Goal: Task Accomplishment & Management: Manage account settings

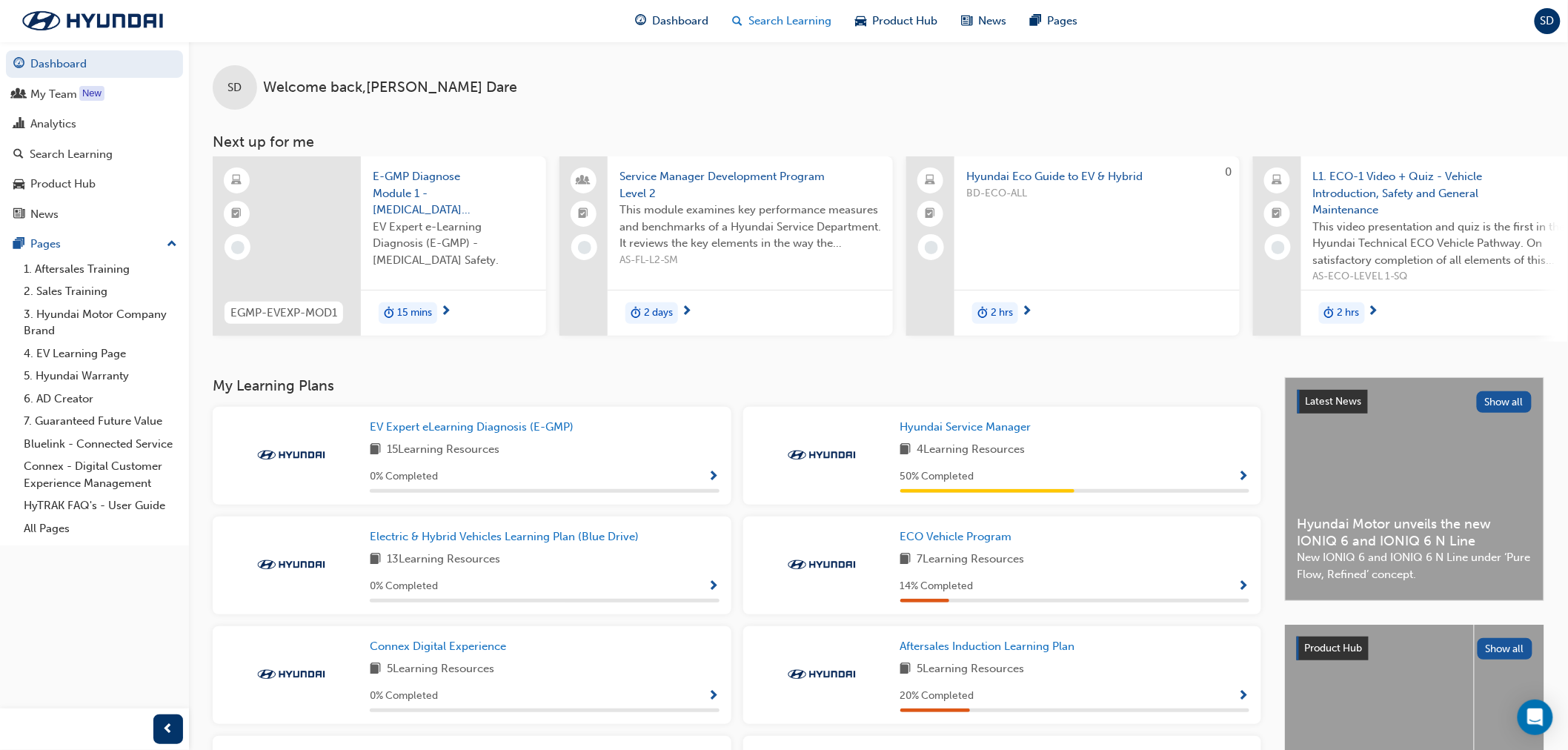
click at [816, 20] on span "Search Learning" at bounding box center [790, 21] width 83 height 17
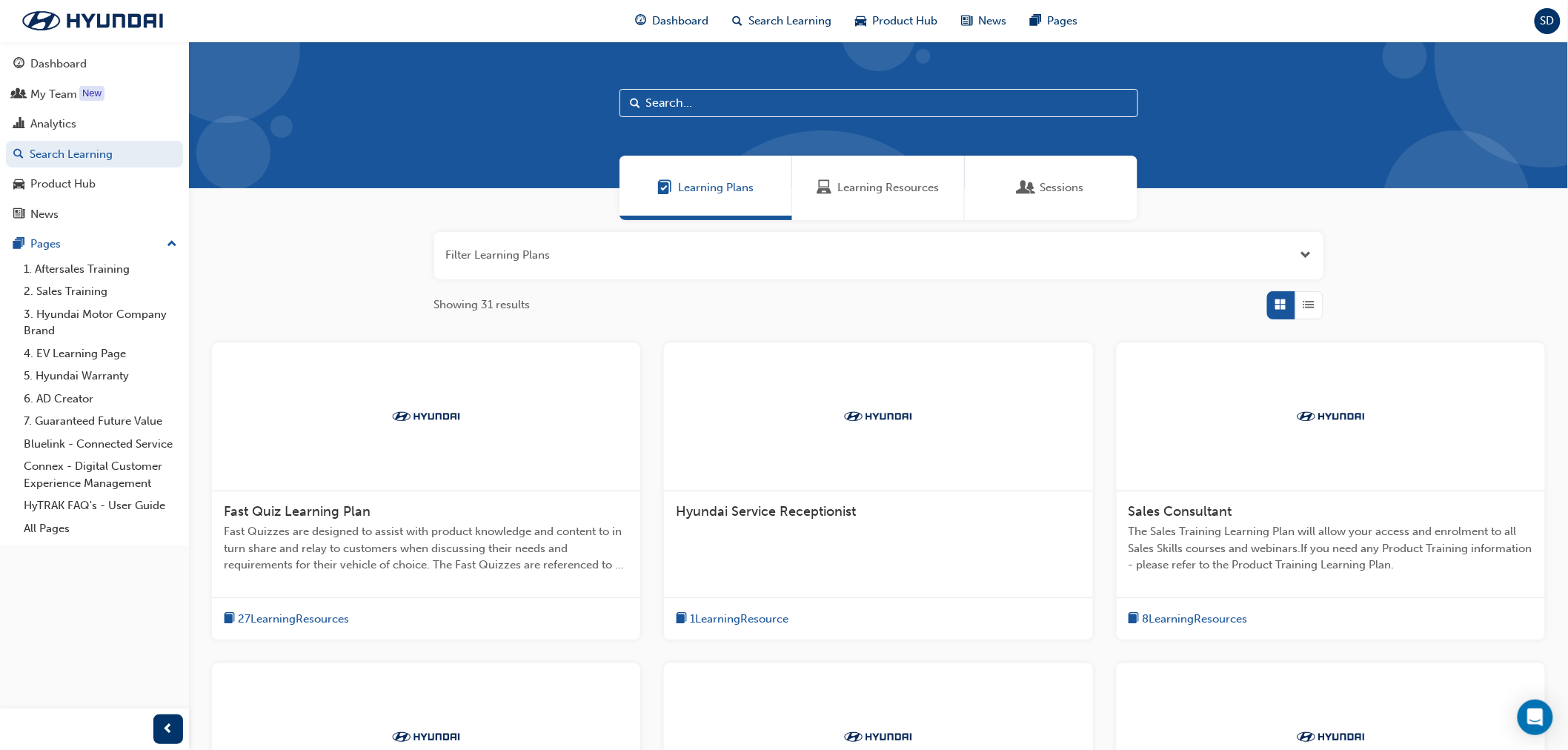
click at [705, 101] on input "text" at bounding box center [878, 102] width 519 height 28
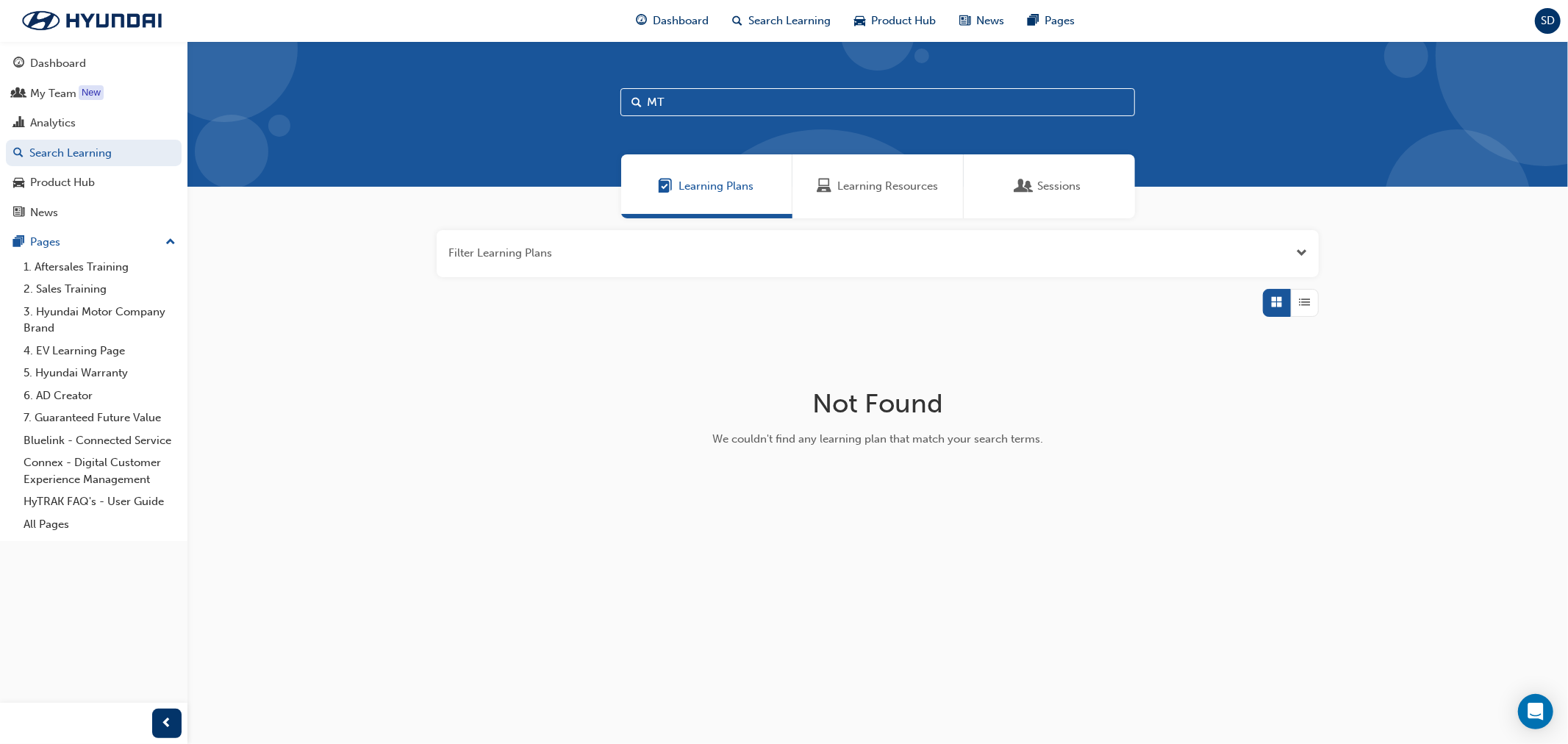
type input "M"
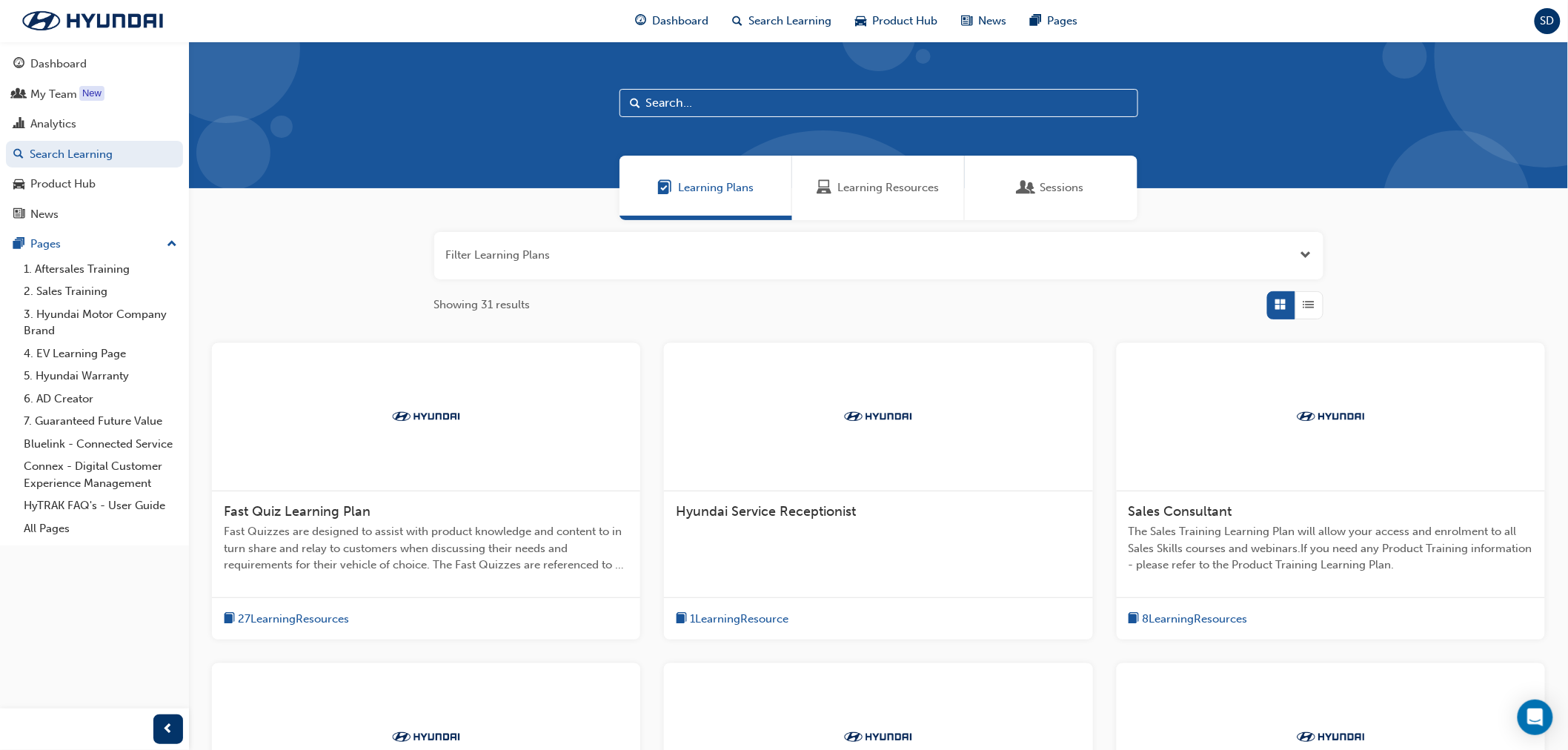
click at [919, 191] on span "Learning Resources" at bounding box center [888, 188] width 102 height 17
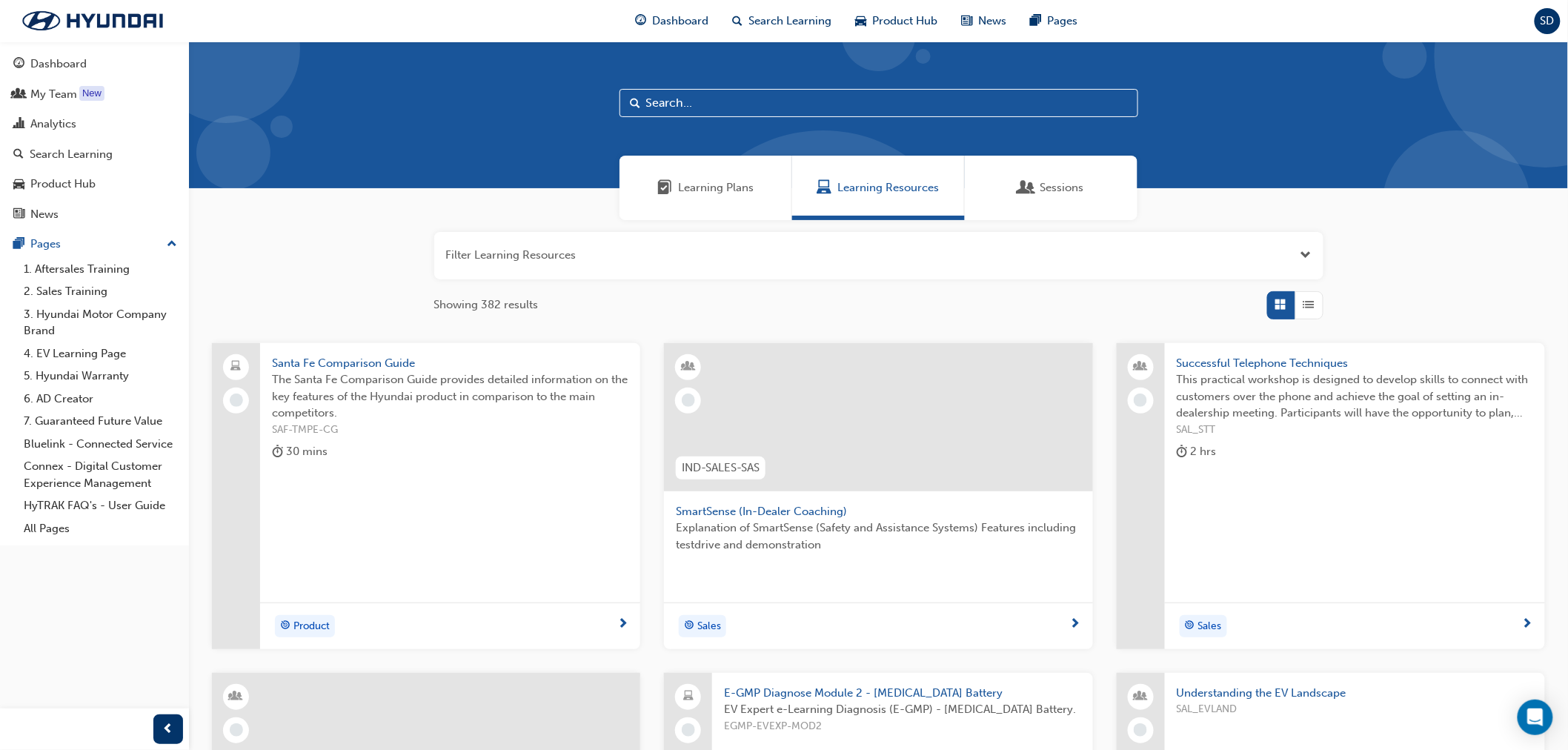
click at [537, 264] on button "button" at bounding box center [878, 255] width 889 height 47
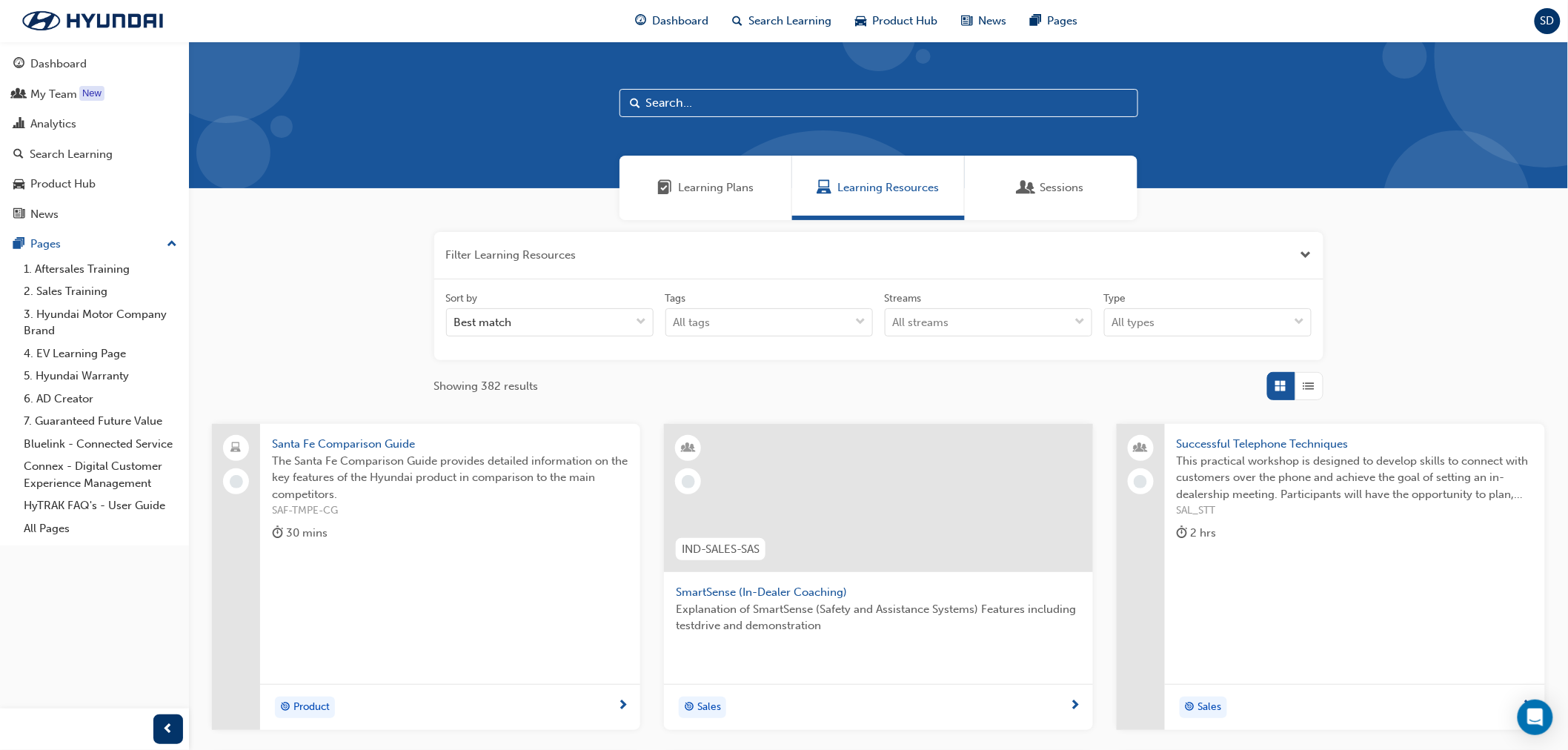
click at [682, 107] on input "text" at bounding box center [878, 102] width 519 height 28
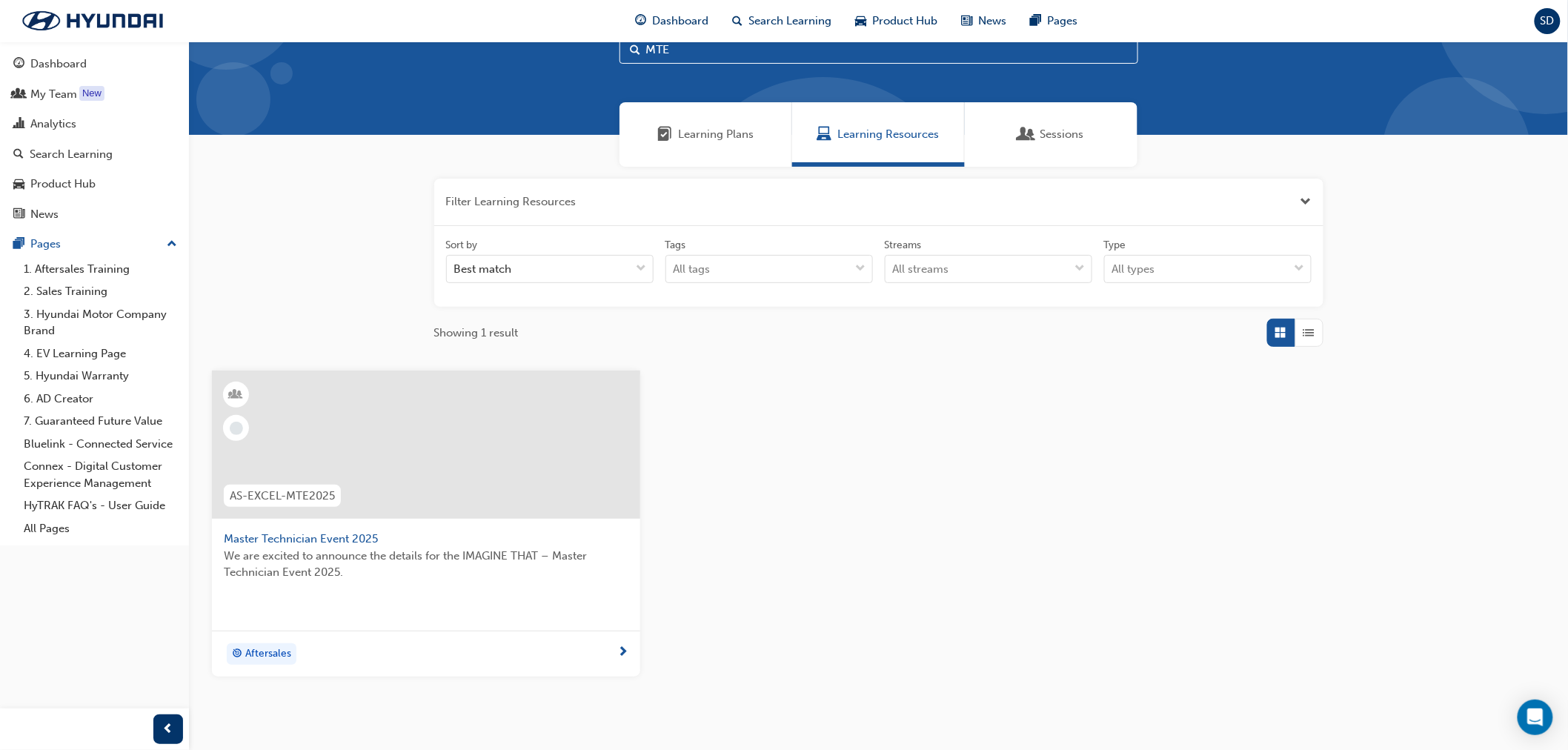
scroll to position [82, 0]
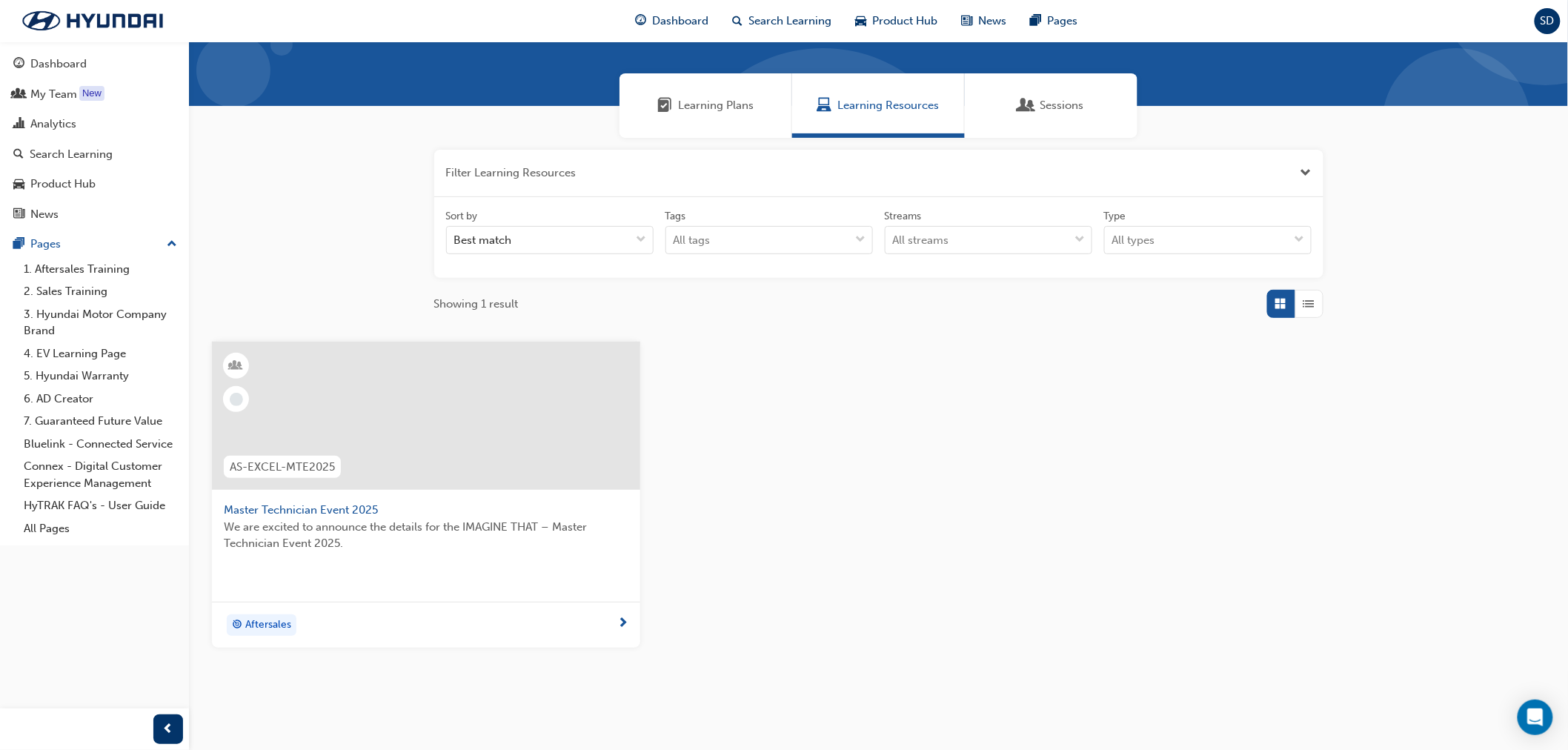
type input "MTE"
click at [482, 554] on div "We are excited to announce the details for the IMAGINE THAT – Master Technician…" at bounding box center [426, 548] width 405 height 59
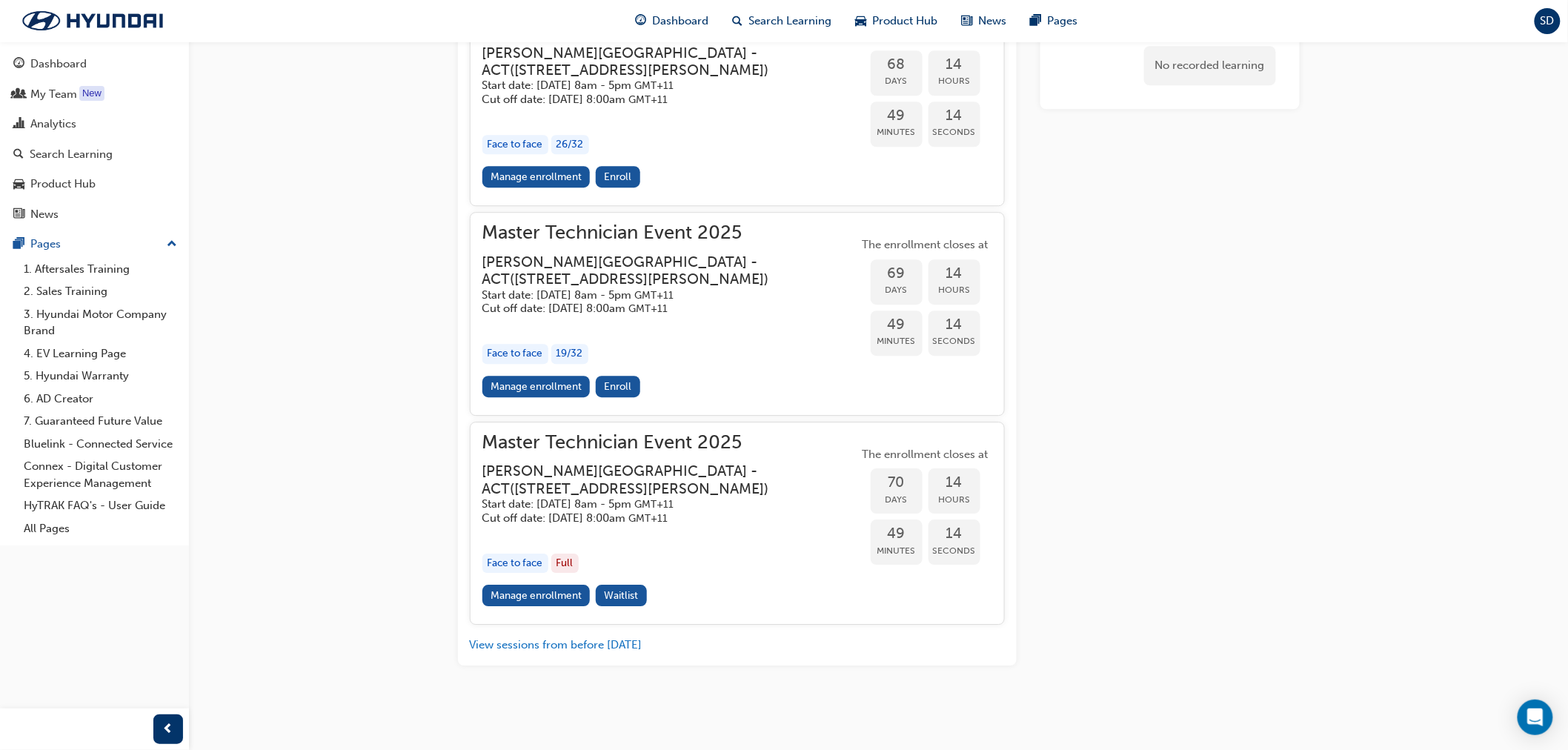
scroll to position [1896, 0]
click at [534, 390] on link "Manage enrollment" at bounding box center [537, 386] width 108 height 22
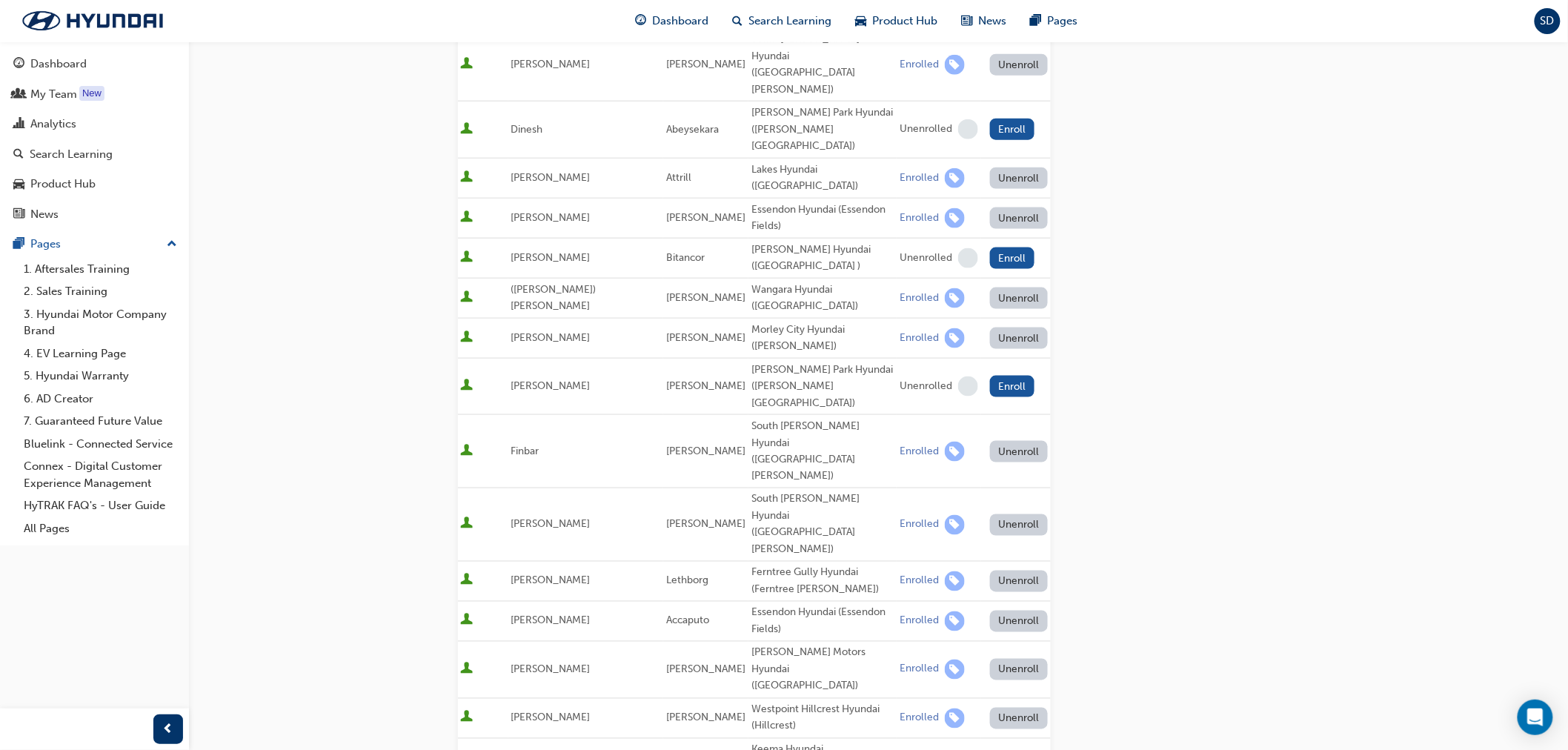
scroll to position [741, 0]
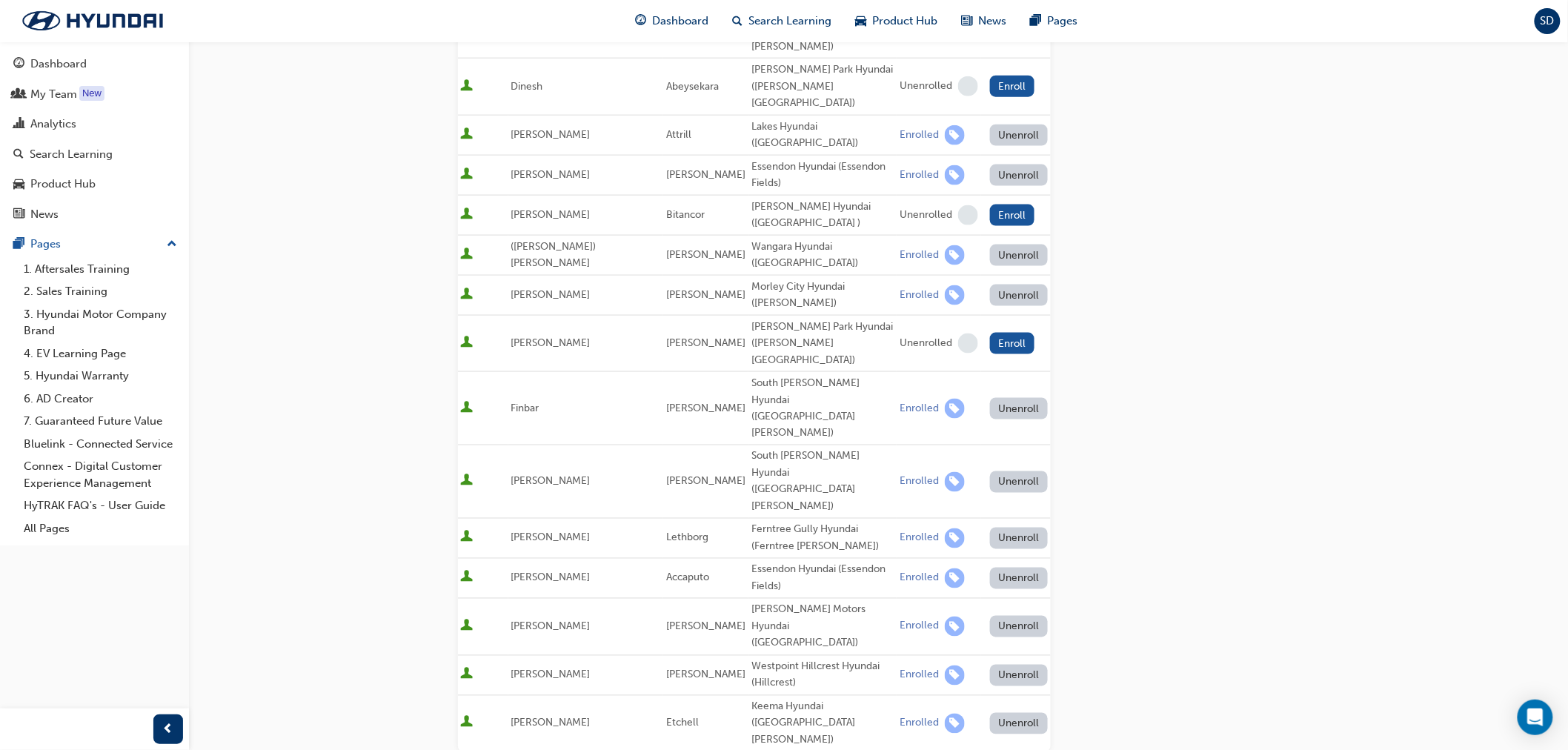
type input "[PERSON_NAME]"
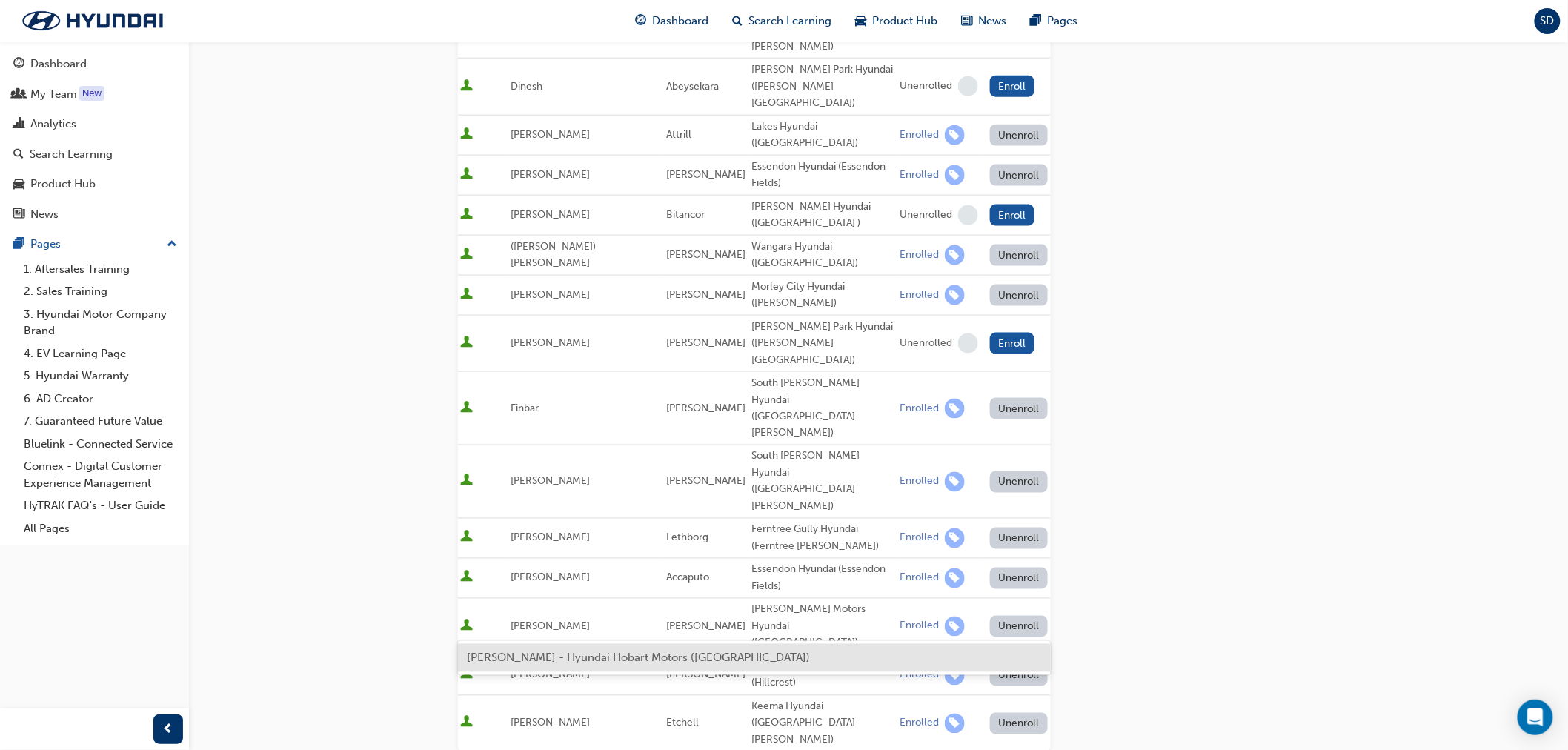
click at [729, 652] on div "[PERSON_NAME] - Hyundai Hobart Motors ([GEOGRAPHIC_DATA])" at bounding box center [754, 658] width 593 height 29
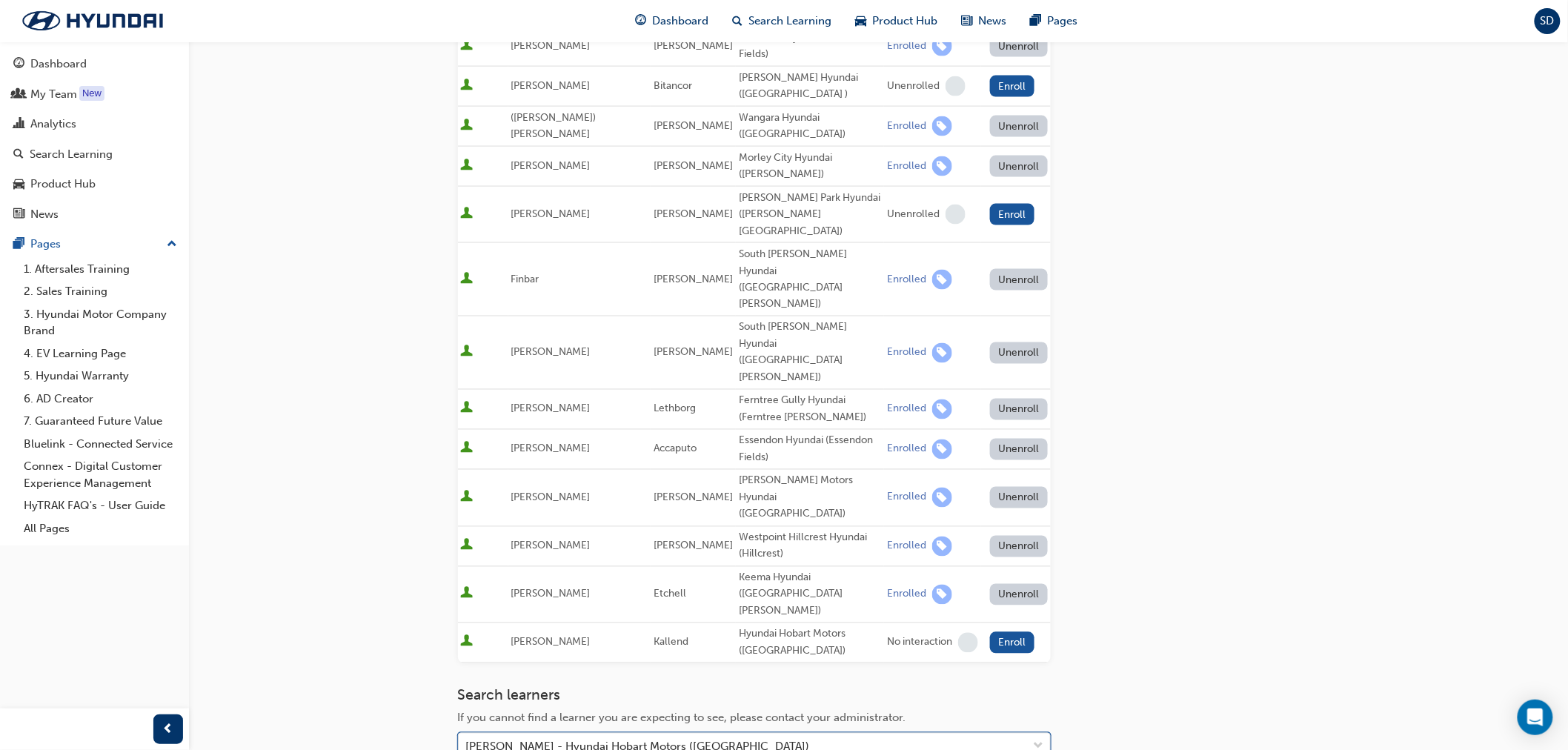
scroll to position [895, 0]
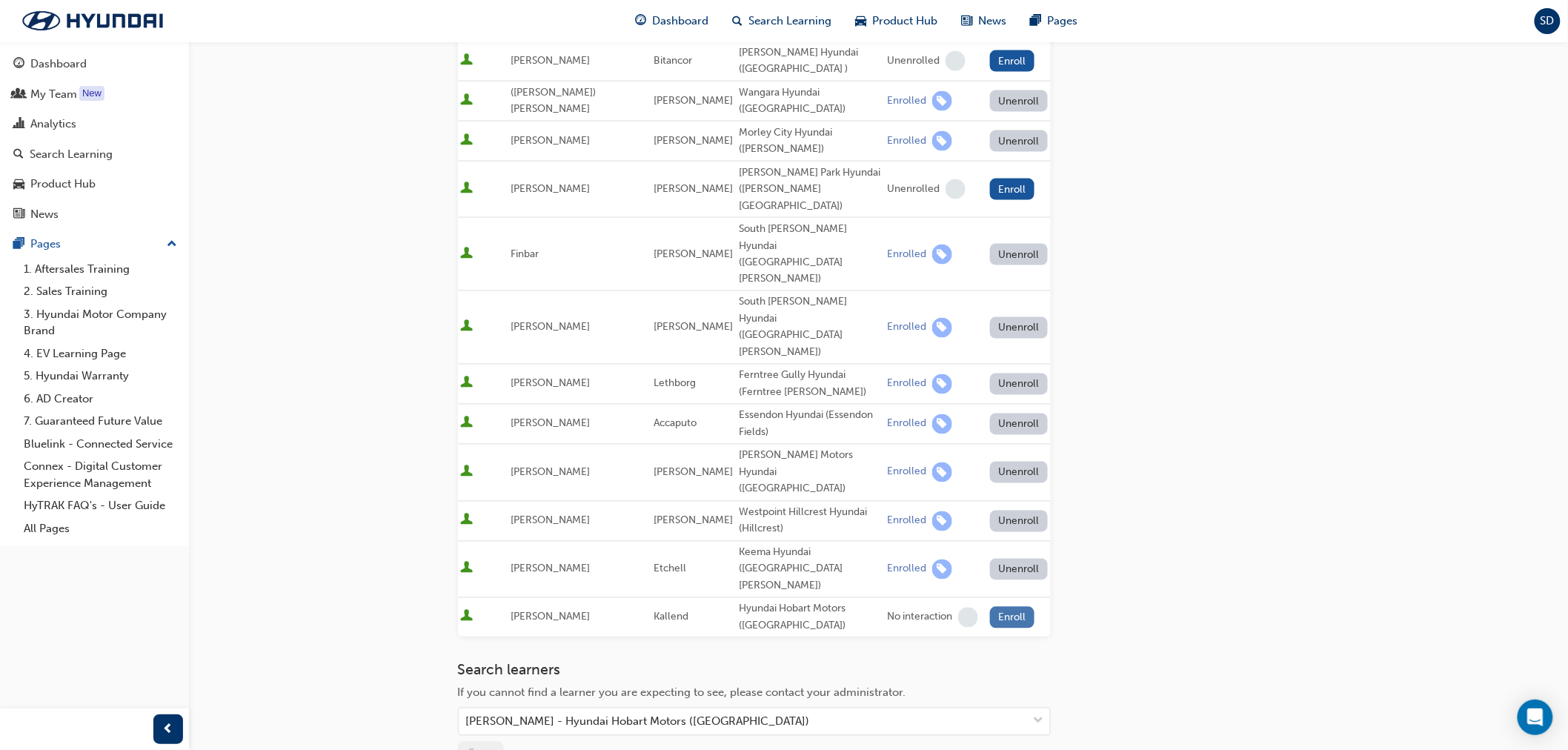
click at [1008, 607] on button "Enroll" at bounding box center [1012, 617] width 44 height 22
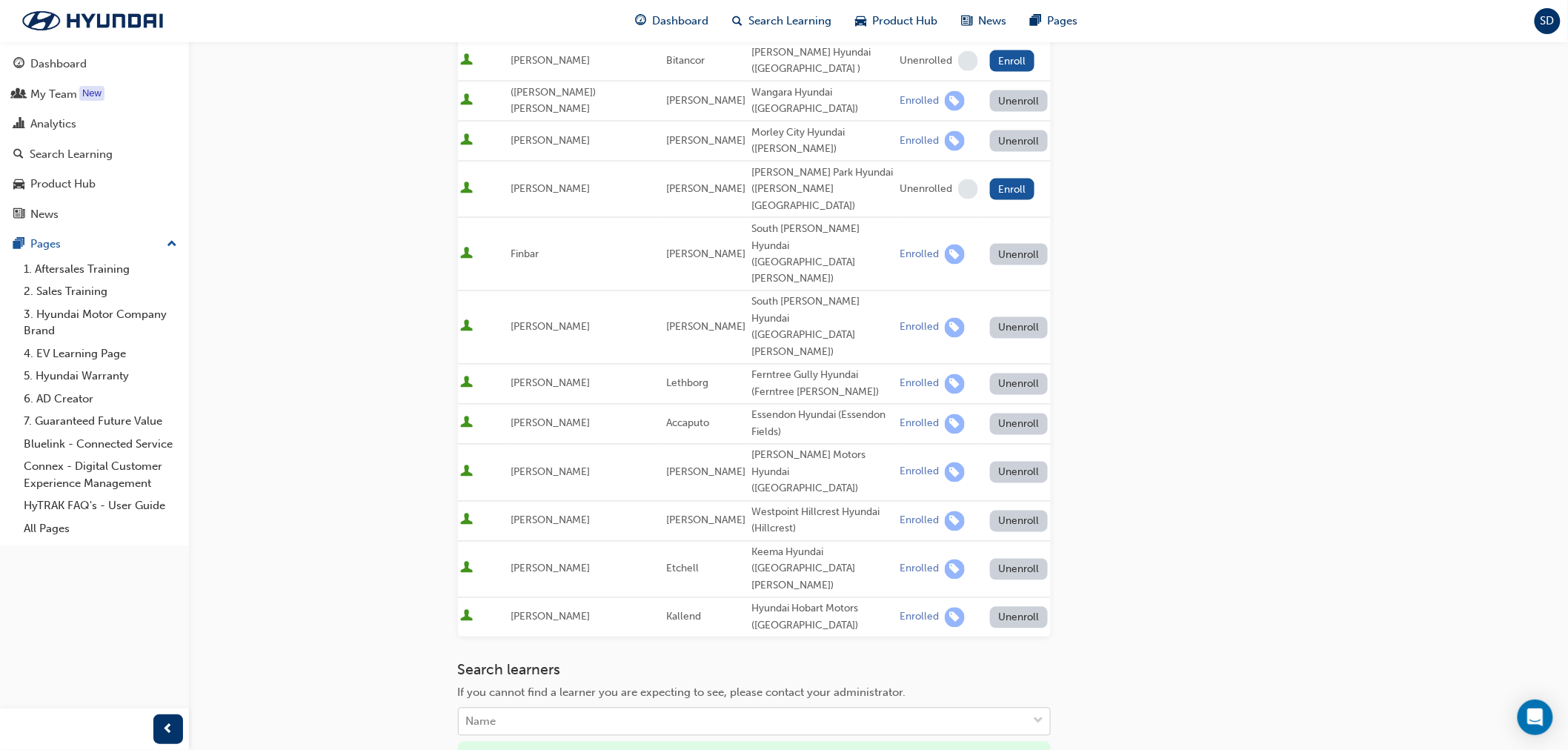
click at [693, 709] on div "Name" at bounding box center [743, 722] width 569 height 26
type input "[PERSON_NAME]"
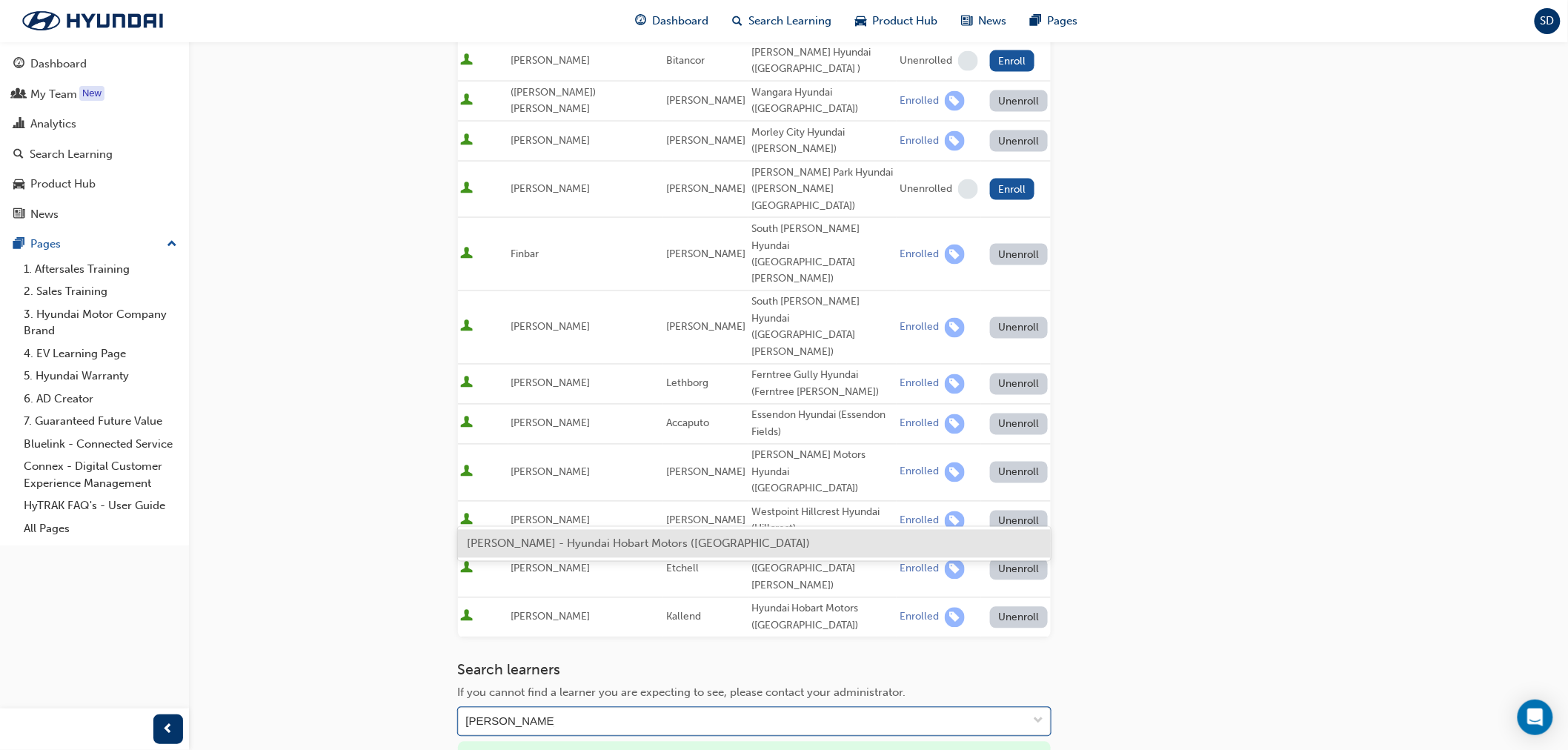
click at [674, 538] on span "[PERSON_NAME] - Hyundai Hobart Motors ([GEOGRAPHIC_DATA])" at bounding box center [638, 544] width 344 height 14
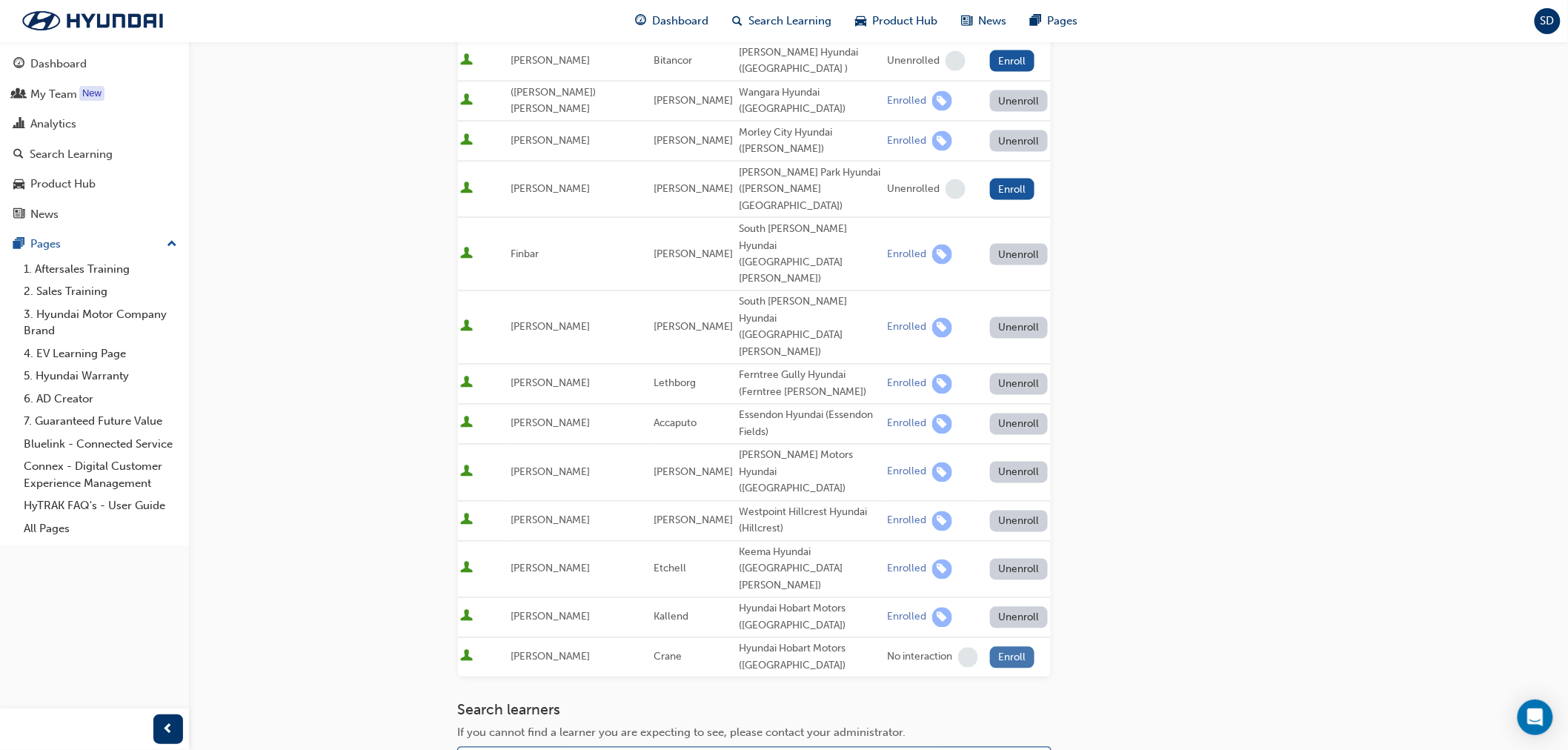
click at [998, 647] on button "Enroll" at bounding box center [1012, 657] width 44 height 22
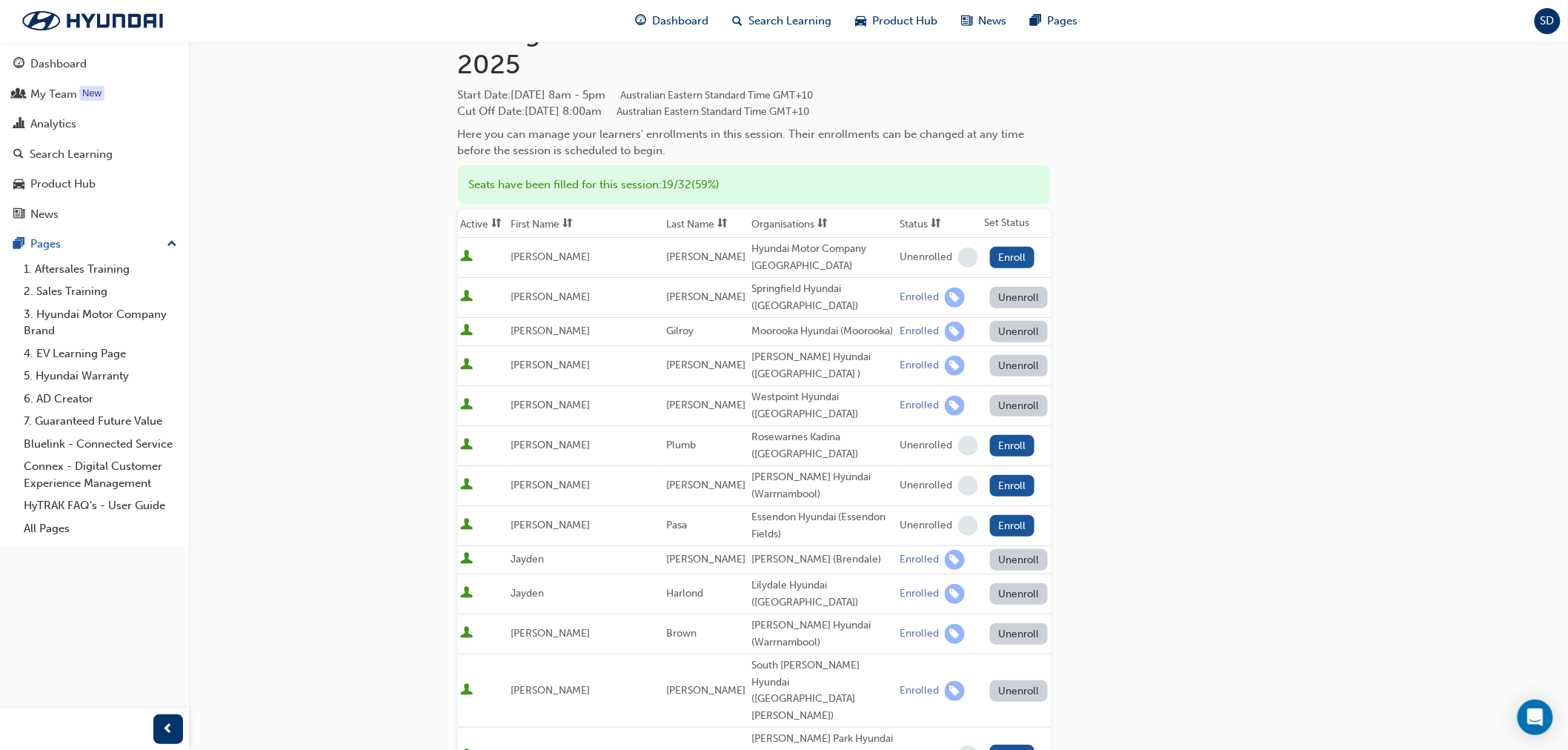
scroll to position [0, 0]
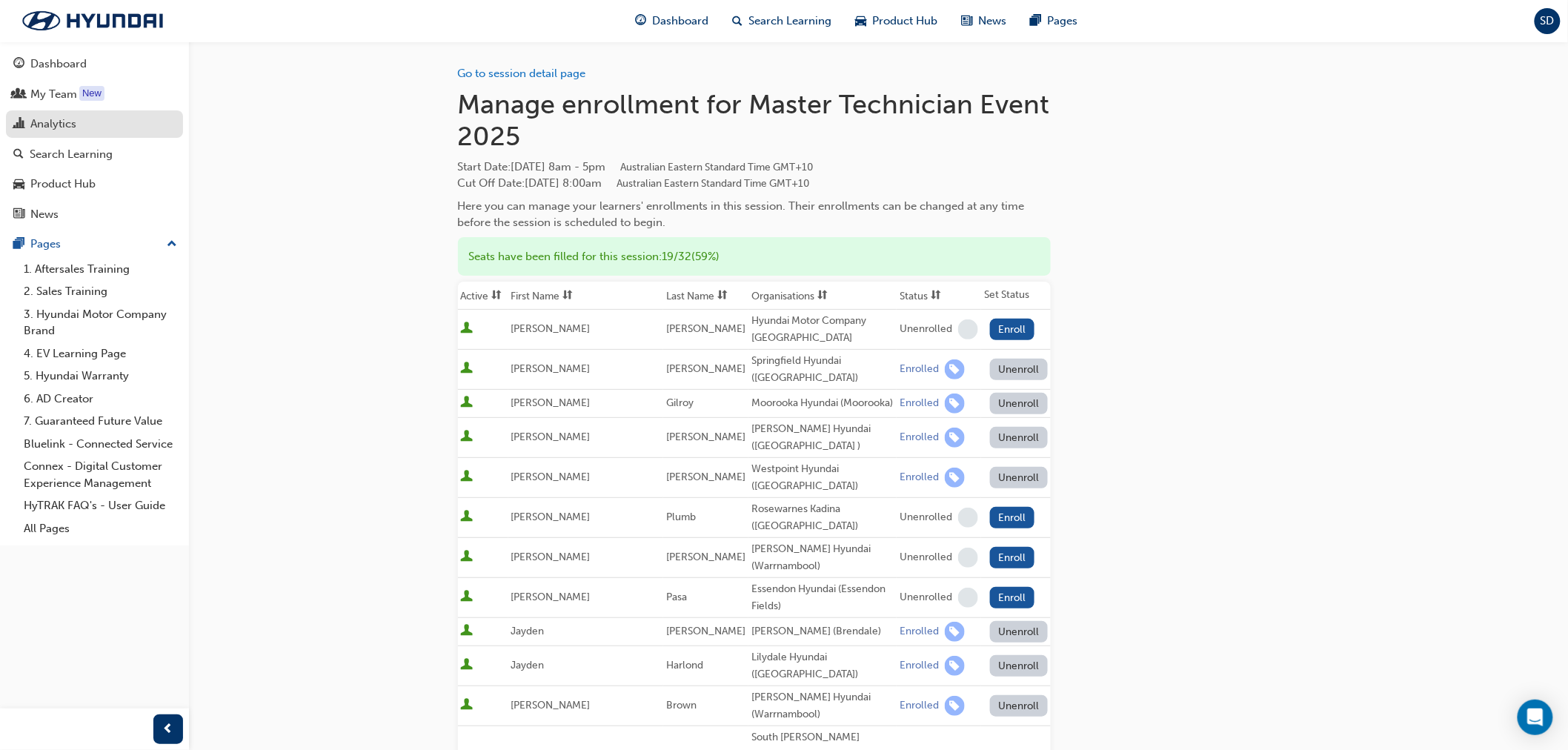
click at [84, 124] on div "Analytics" at bounding box center [95, 124] width 163 height 19
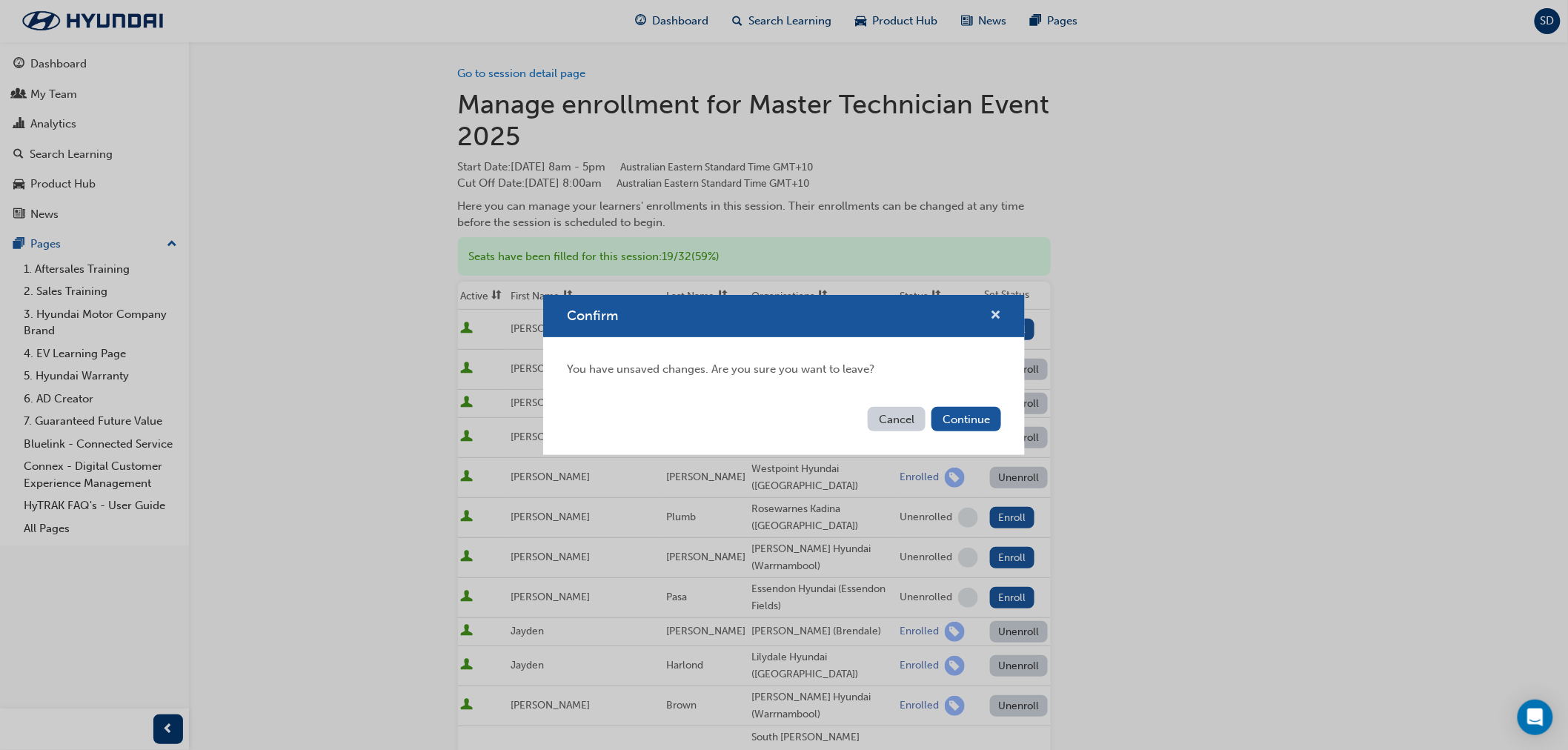
click at [990, 316] on button "Confirm" at bounding box center [995, 316] width 11 height 19
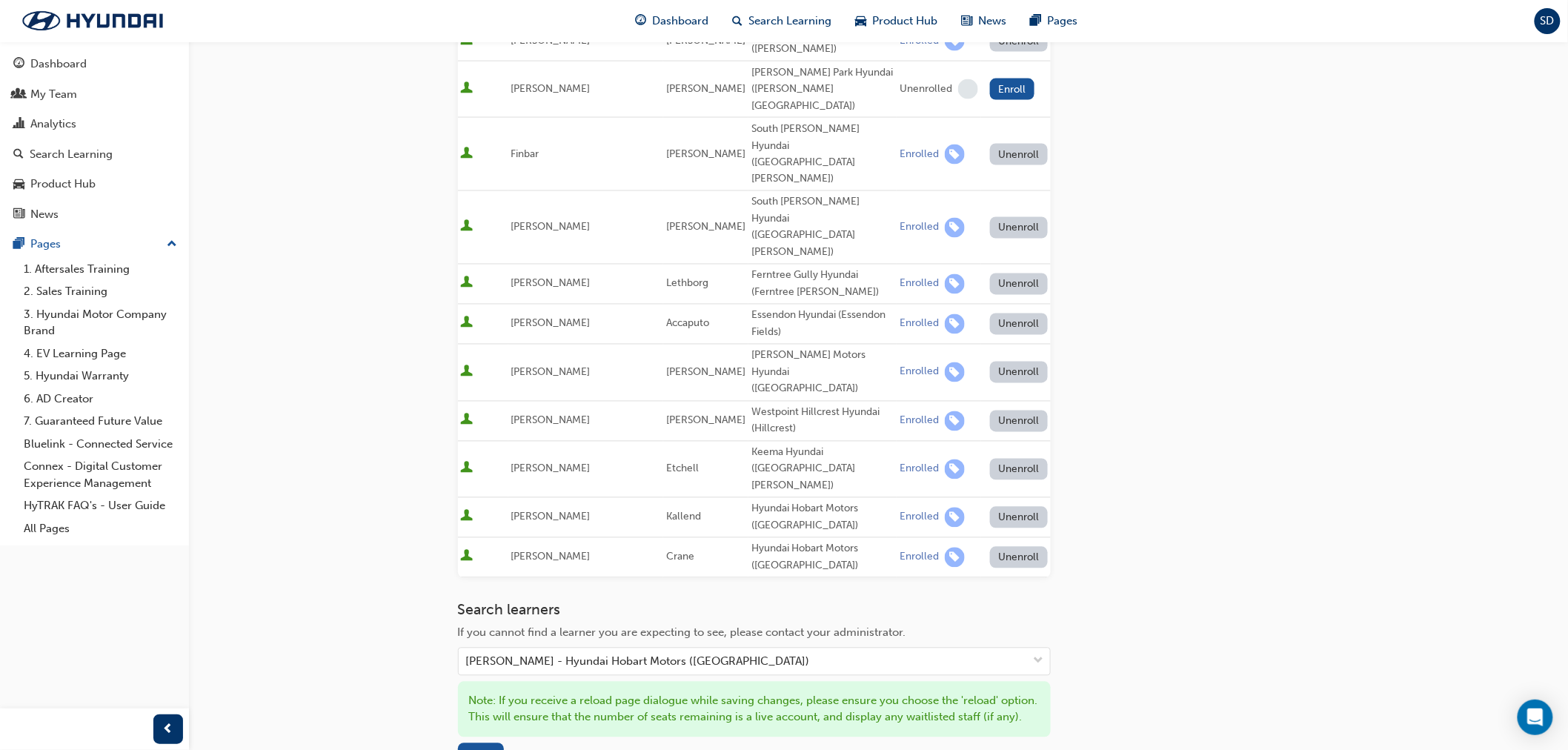
scroll to position [1014, 0]
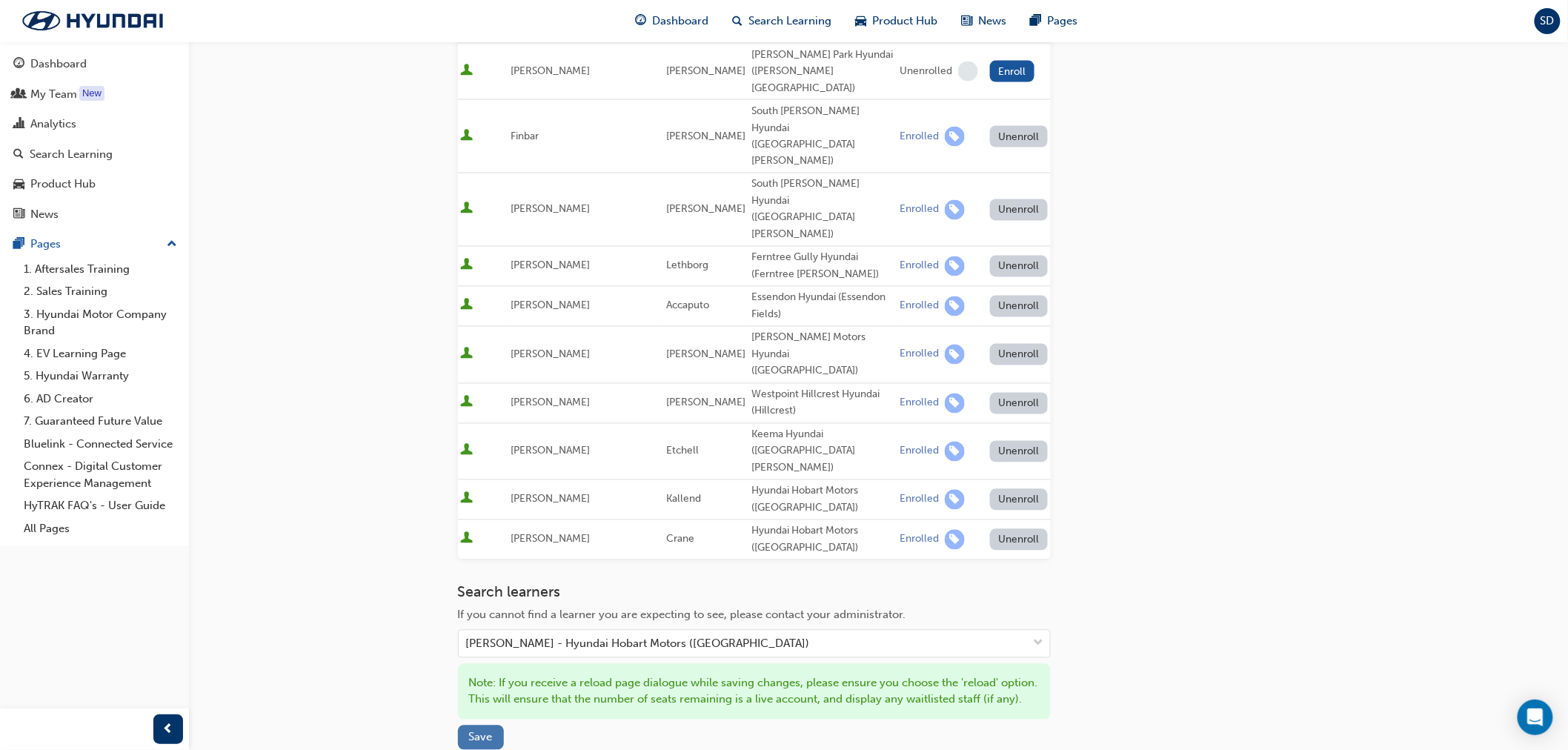
click at [480, 731] on span "Save" at bounding box center [481, 738] width 24 height 14
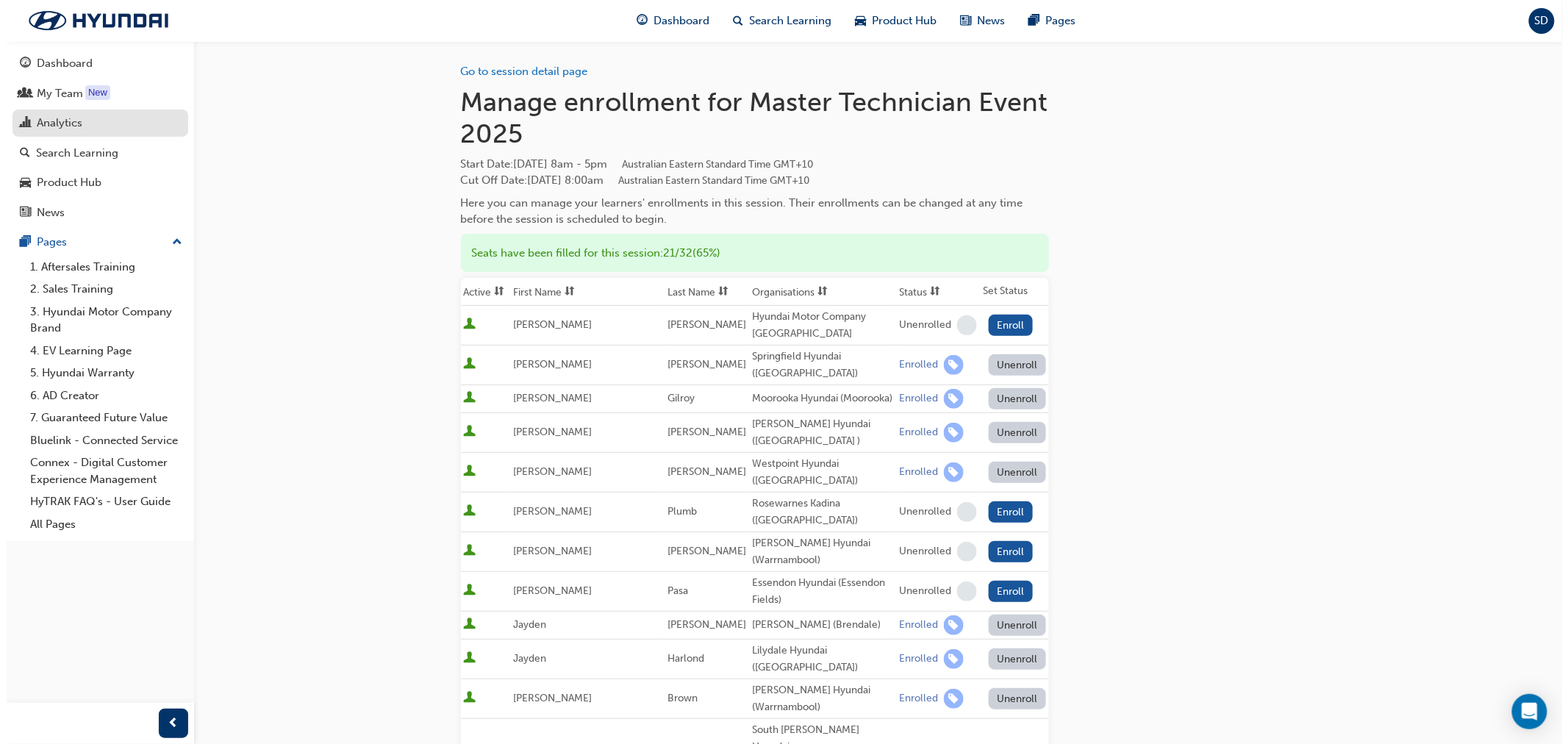
scroll to position [0, 0]
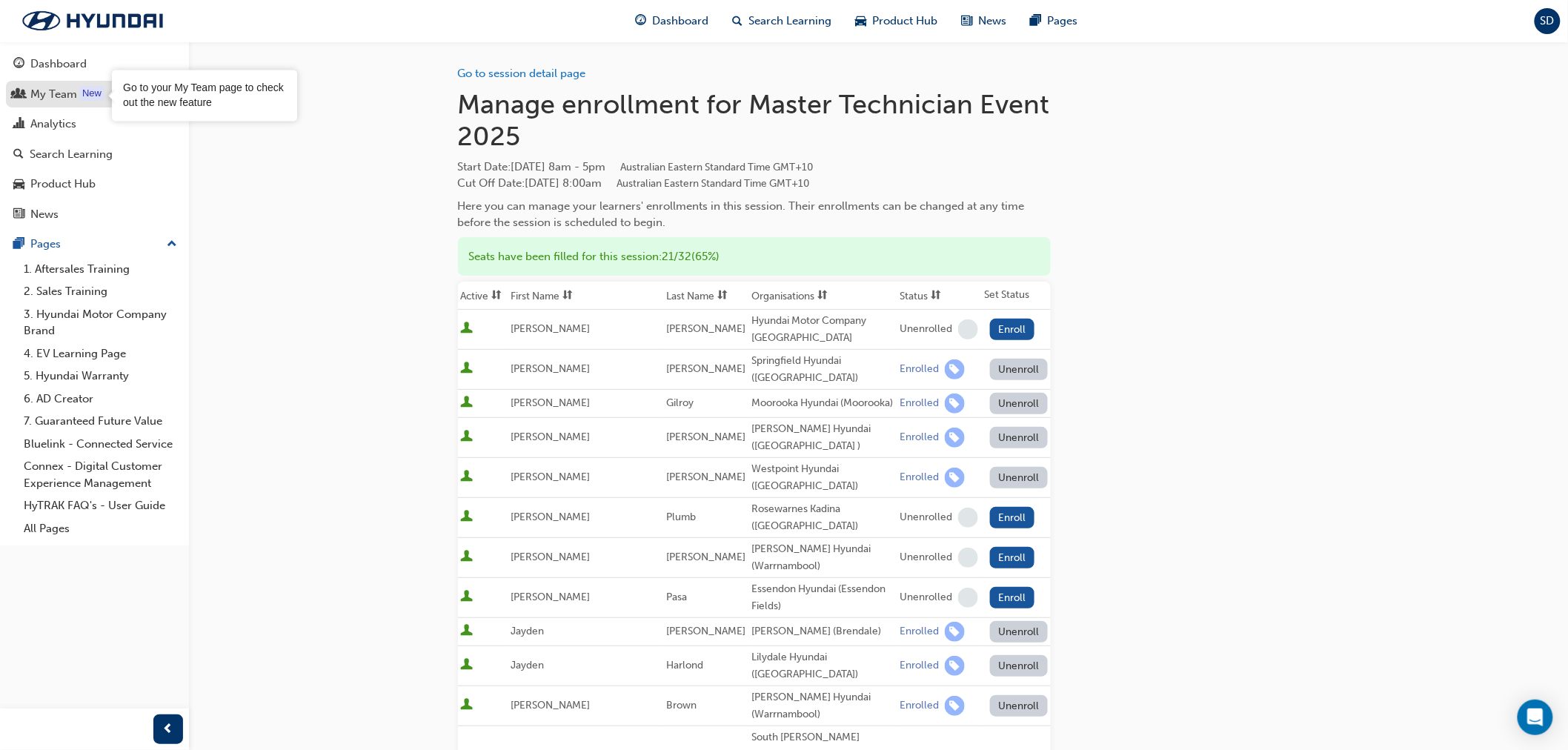
click at [87, 94] on div "New" at bounding box center [91, 93] width 25 height 15
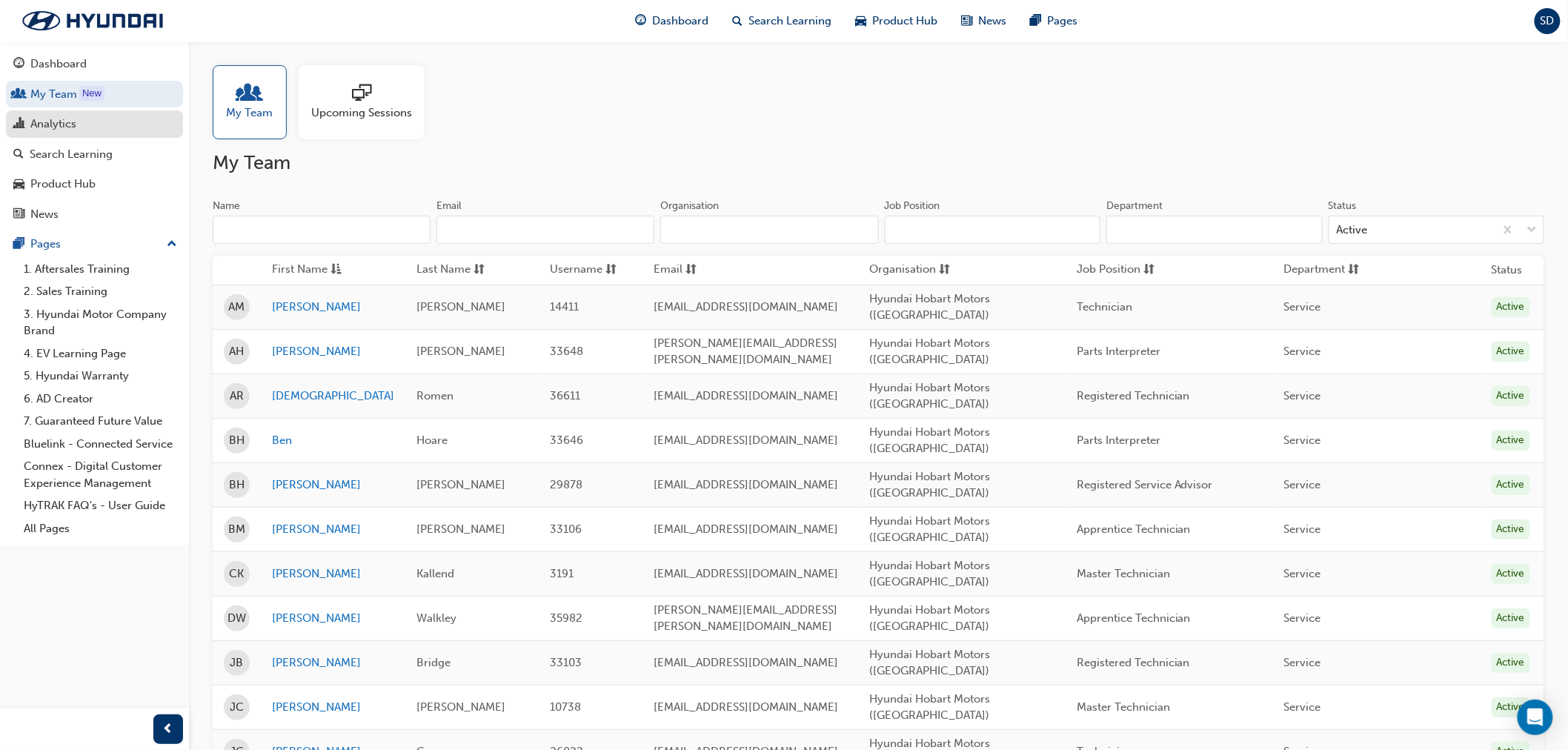
click at [82, 130] on div "Analytics" at bounding box center [95, 124] width 163 height 19
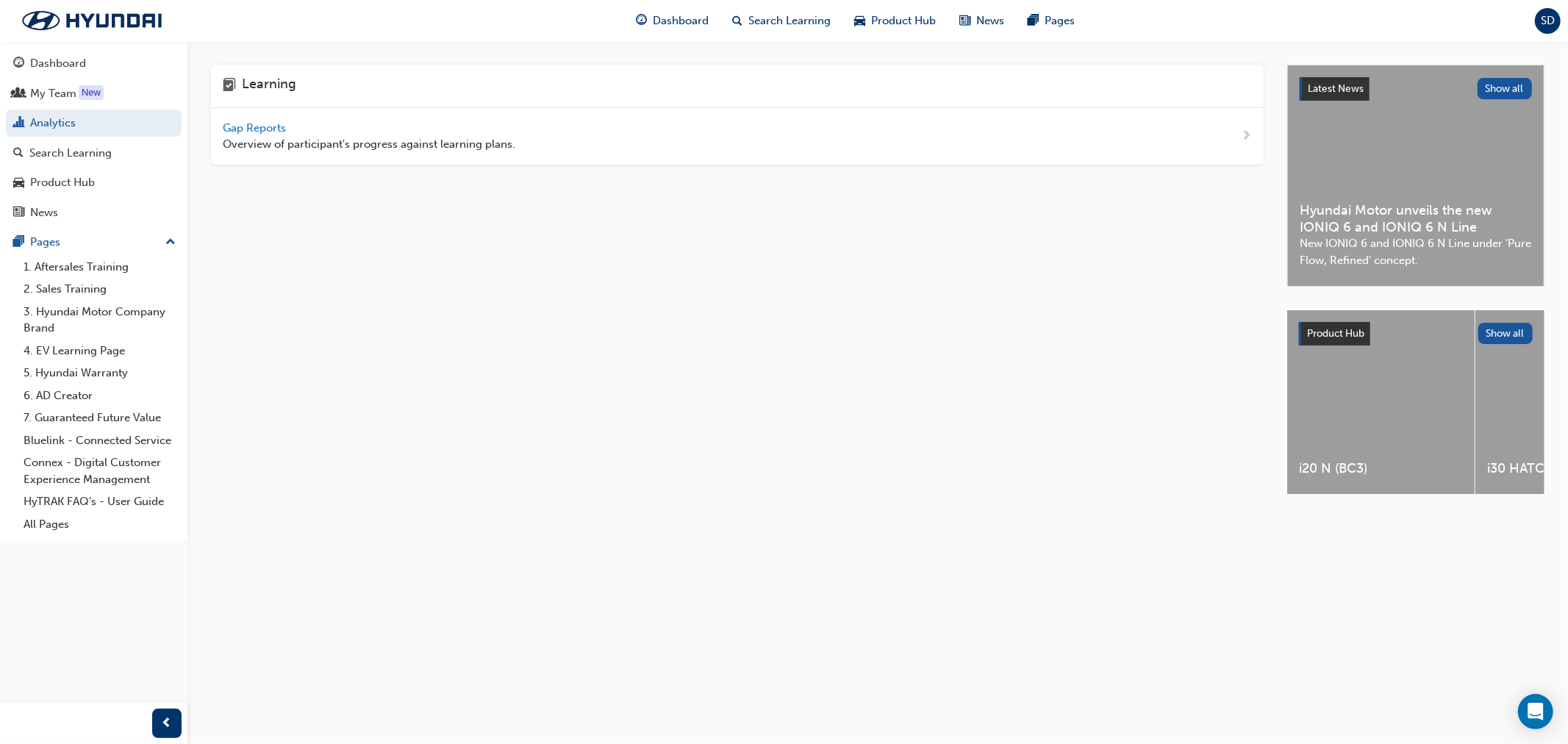
click at [417, 129] on div "Gap Reports Overview of participant's progress against learning plans." at bounding box center [369, 136] width 293 height 33
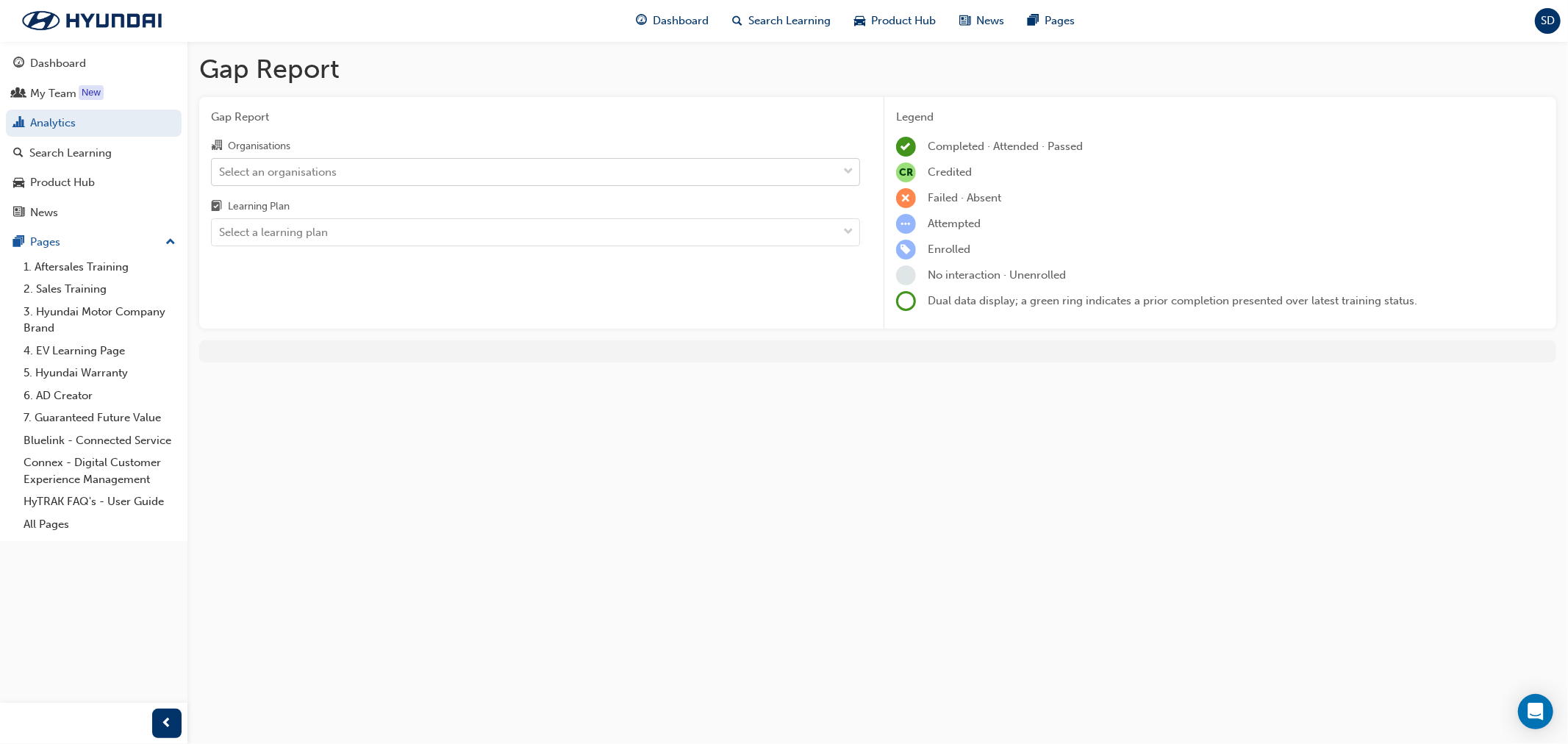
click at [375, 170] on div "Select an organisations" at bounding box center [525, 172] width 626 height 25
click at [220, 170] on input "Organisations Select an organisations" at bounding box center [220, 171] width 1 height 13
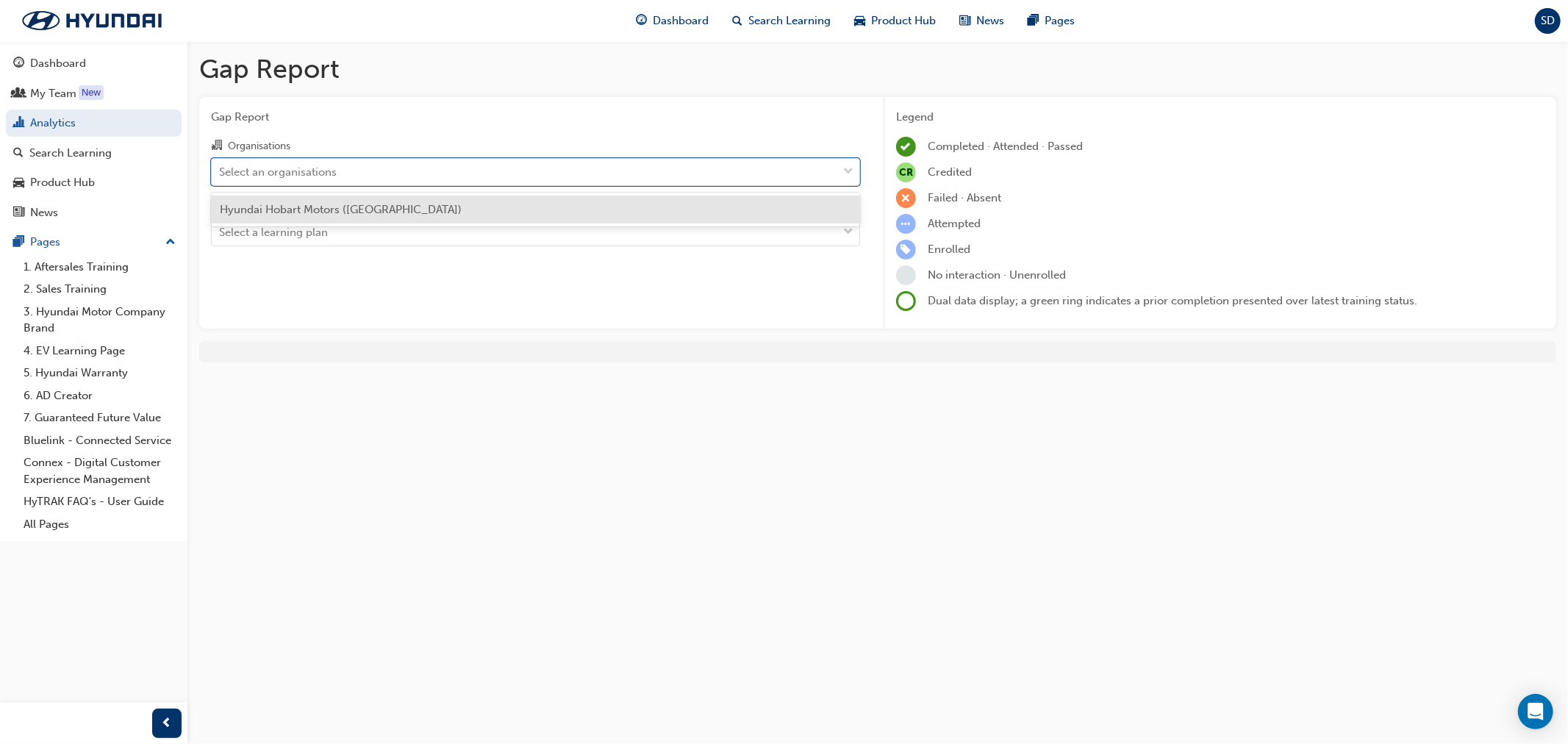
click at [379, 209] on span "Hyundai Hobart Motors ([GEOGRAPHIC_DATA])" at bounding box center [340, 210] width 242 height 13
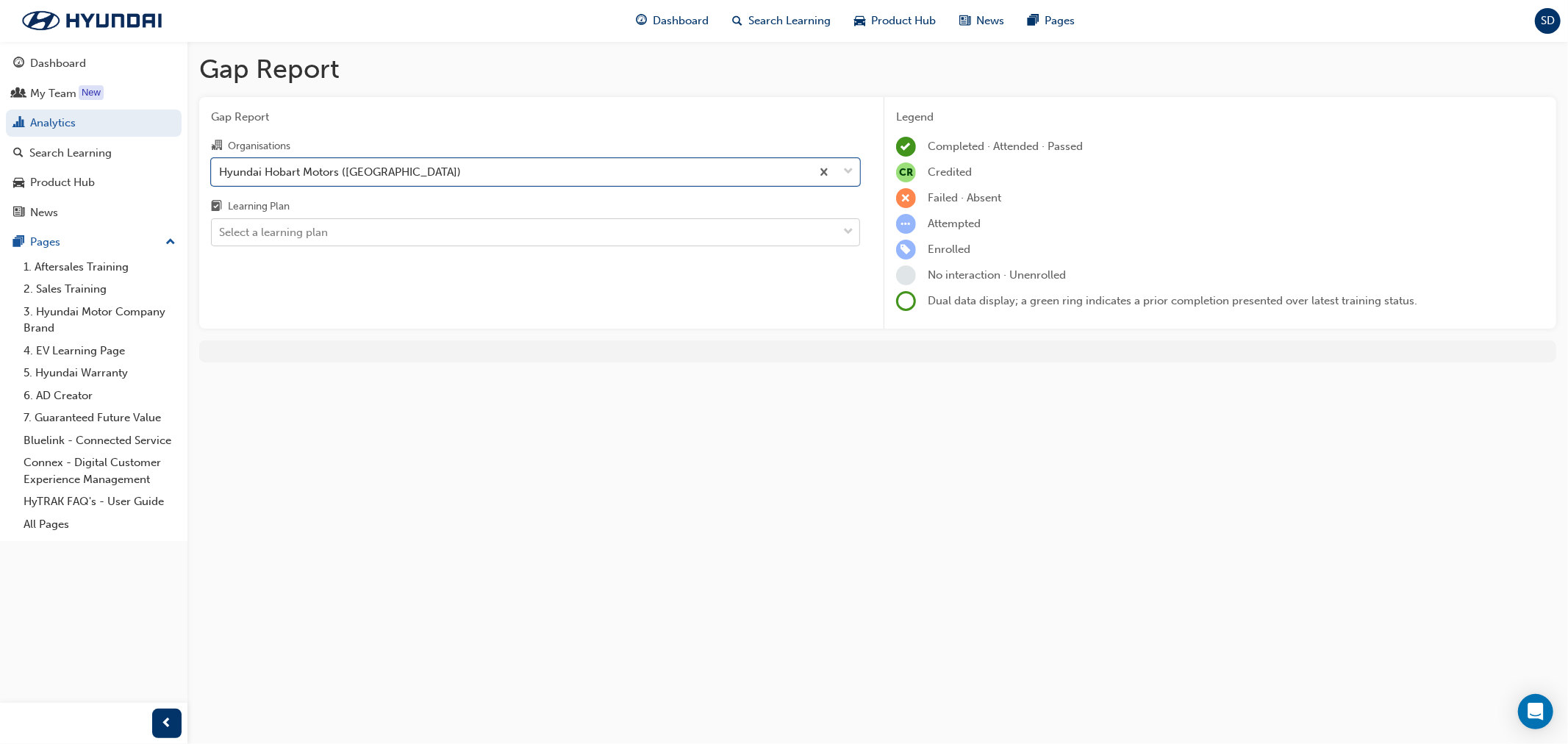
click at [398, 238] on div "Select a learning plan" at bounding box center [525, 232] width 626 height 25
click at [220, 238] on input "Learning Plan Select a learning plan" at bounding box center [220, 232] width 1 height 13
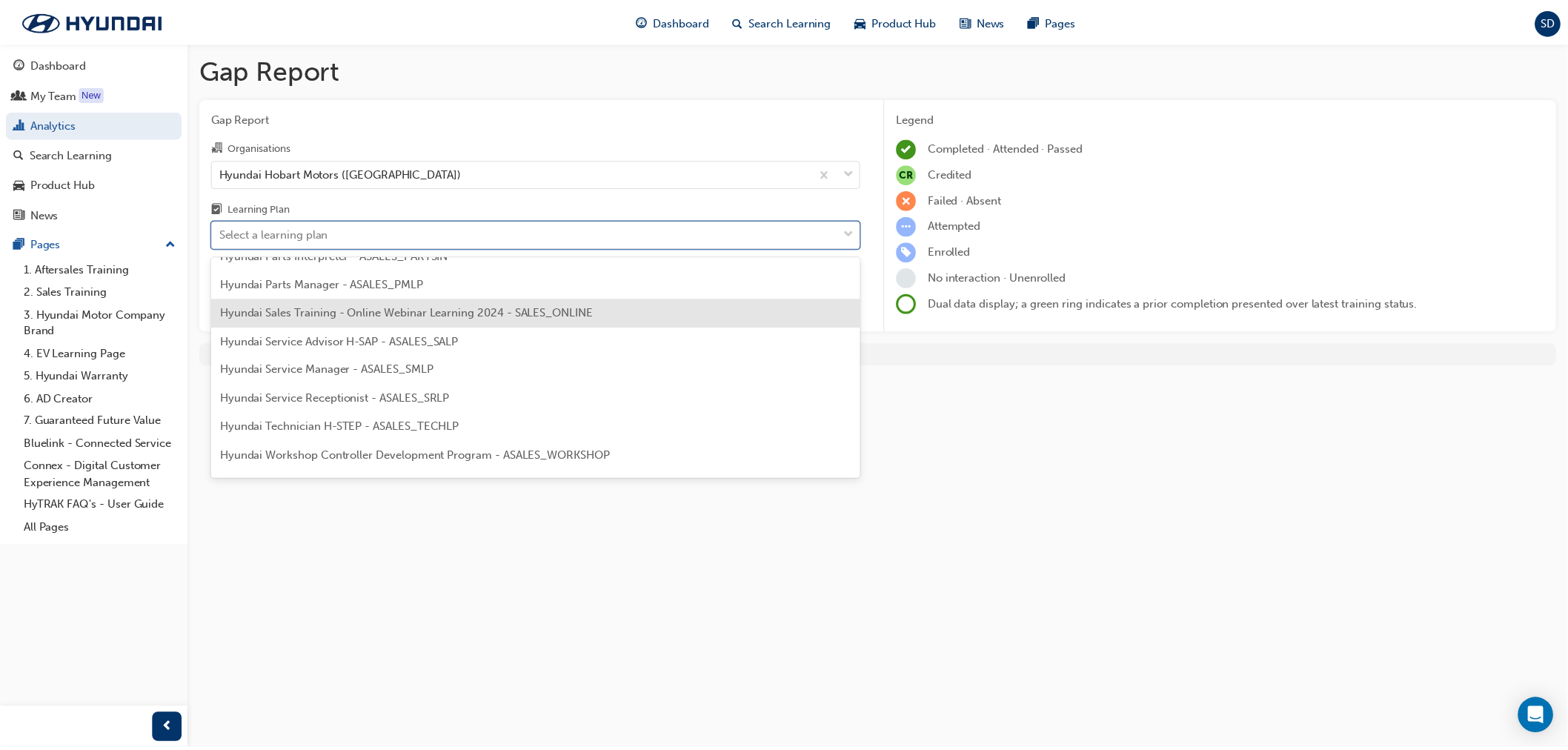
scroll to position [411, 0]
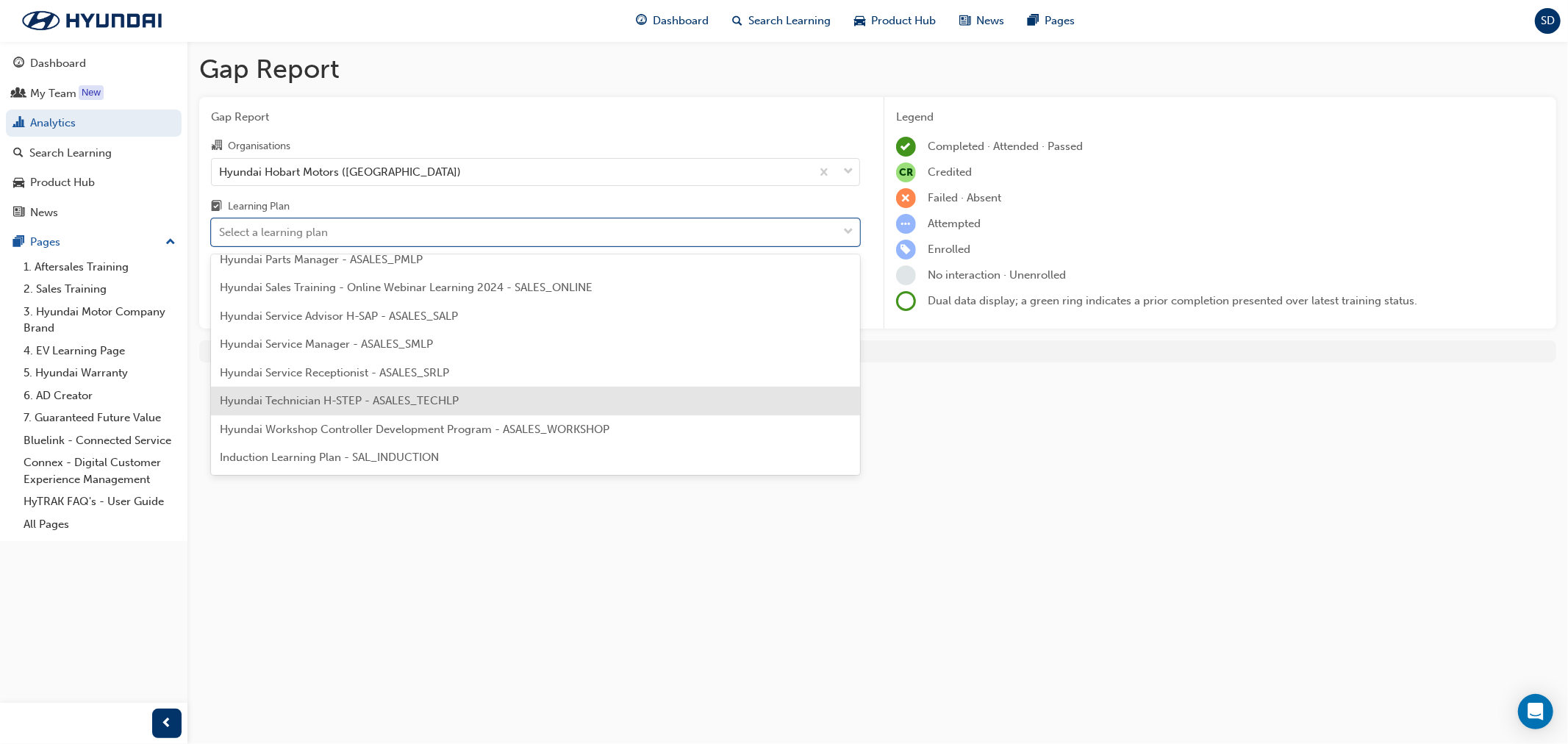
click at [444, 406] on span "Hyundai Technician H-STEP - ASALES_TECHLP" at bounding box center [339, 401] width 239 height 13
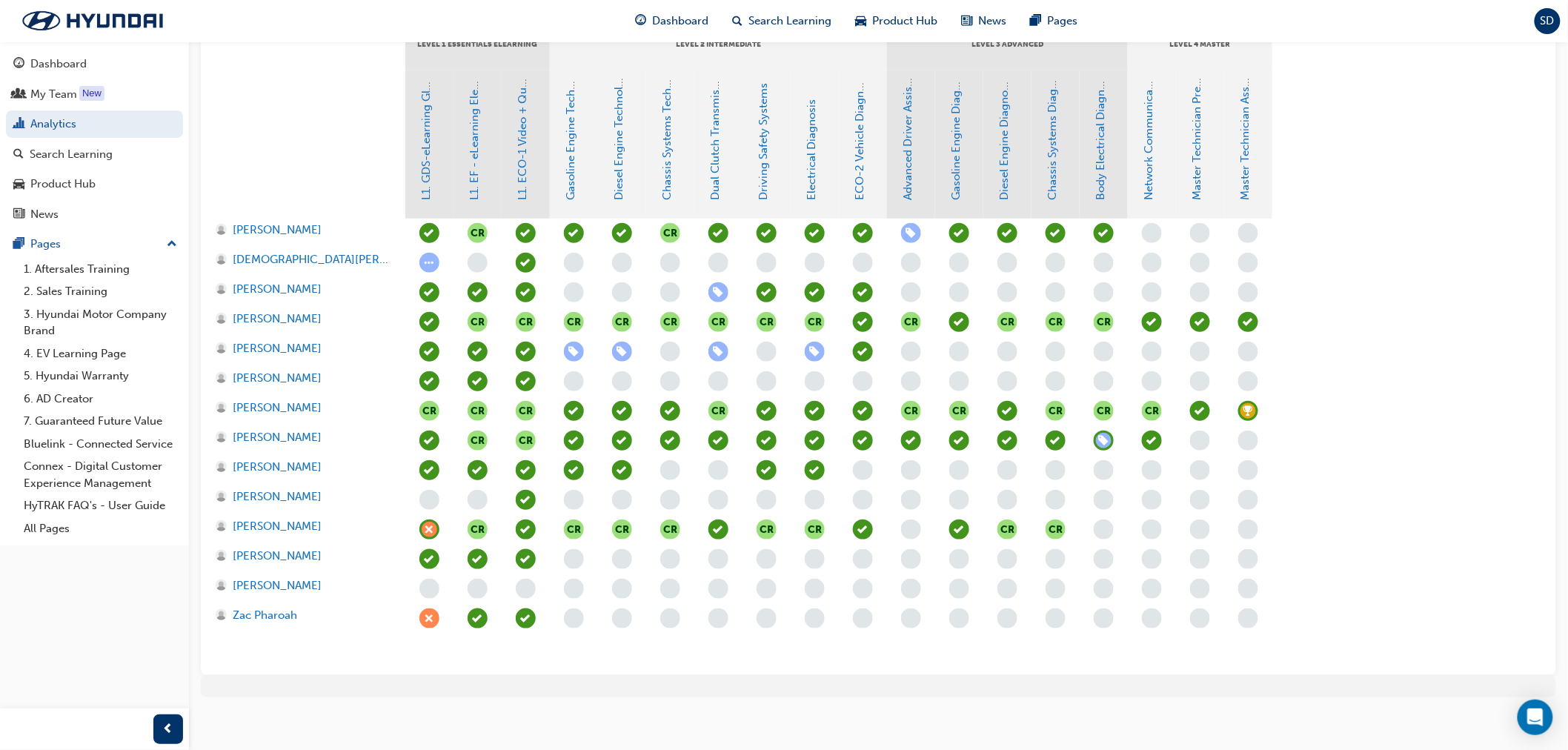
scroll to position [364, 0]
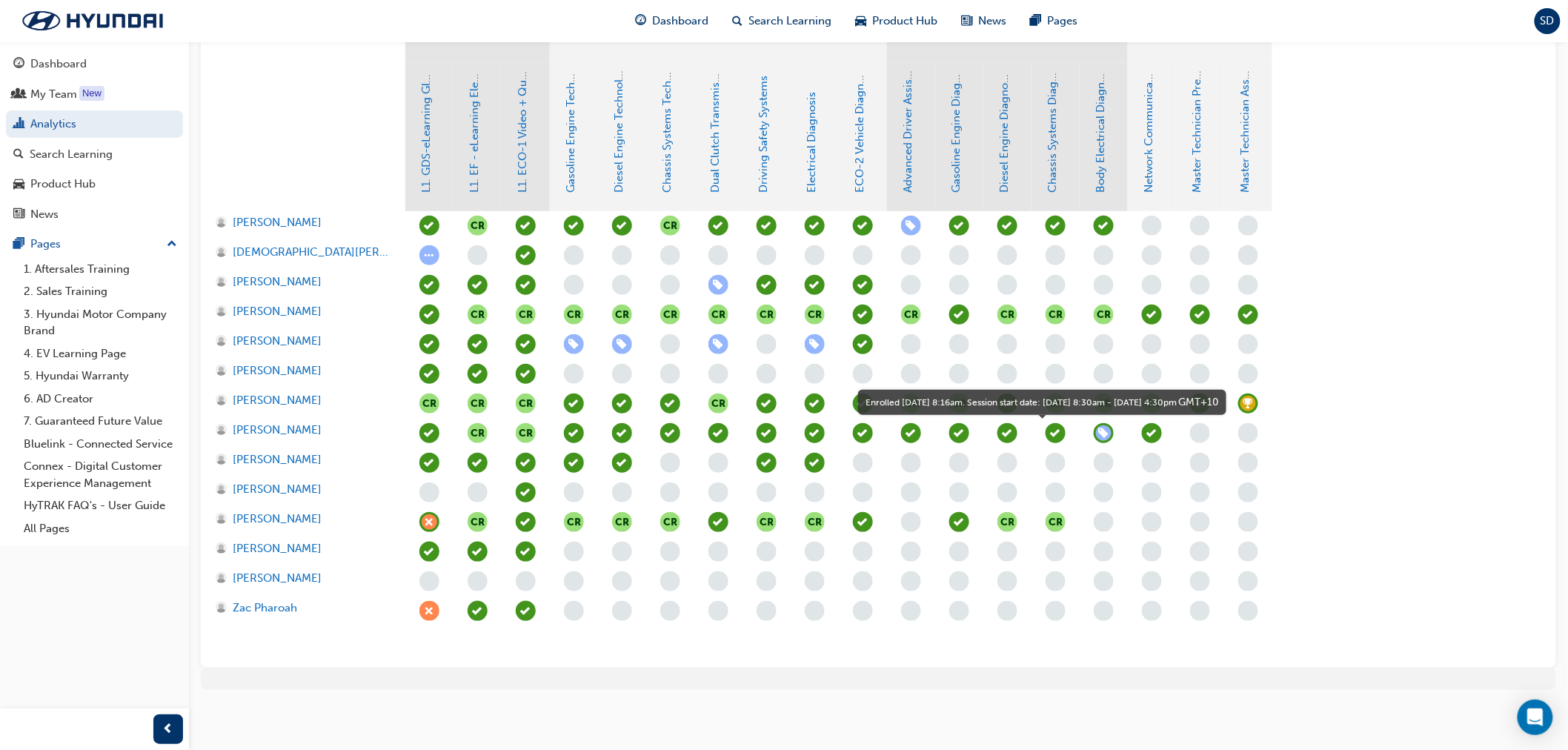
click at [1105, 428] on span "learningRecordVerb_ENROLL-icon" at bounding box center [1104, 433] width 20 height 20
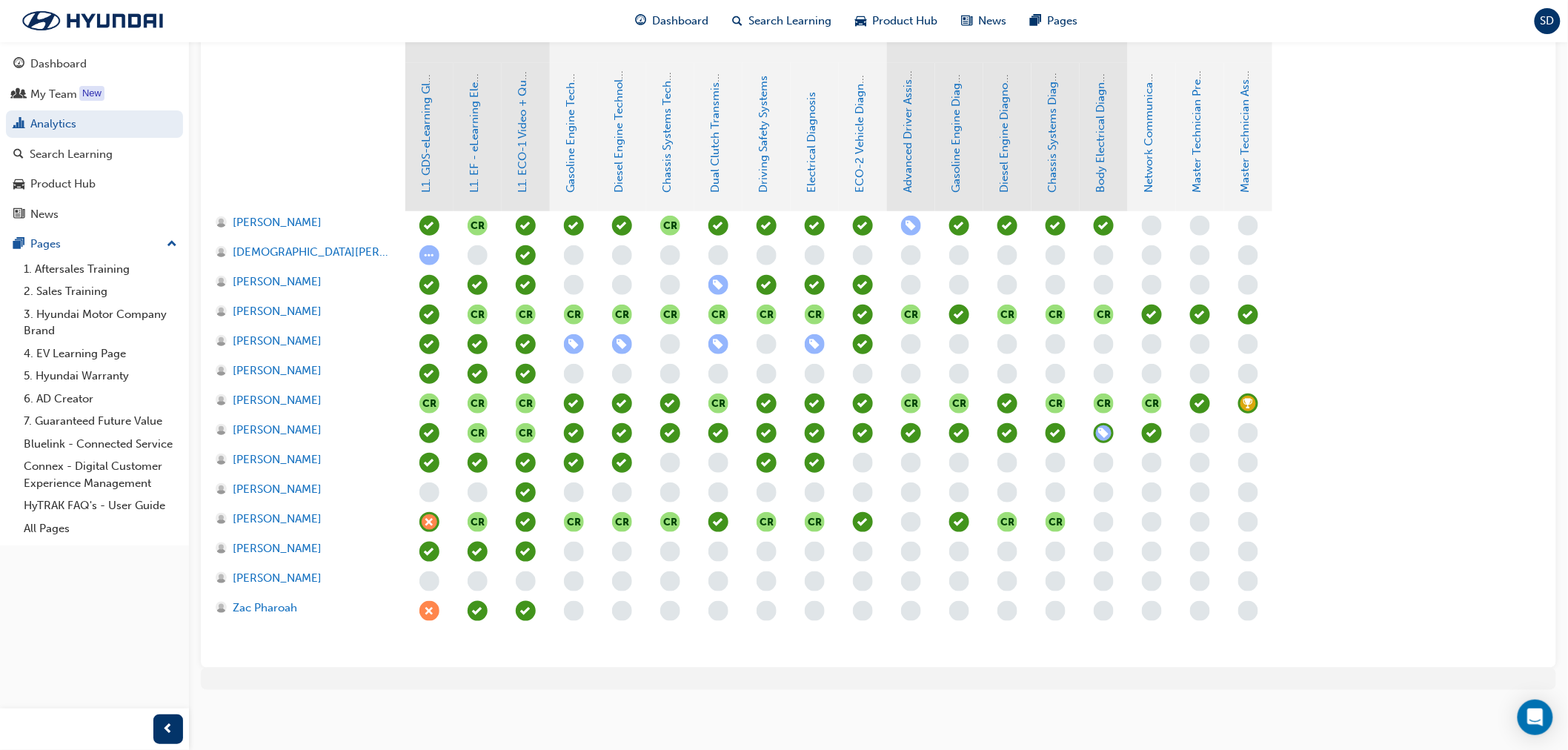
click at [1105, 428] on span "learningRecordVerb_ENROLL-icon" at bounding box center [1104, 433] width 20 height 20
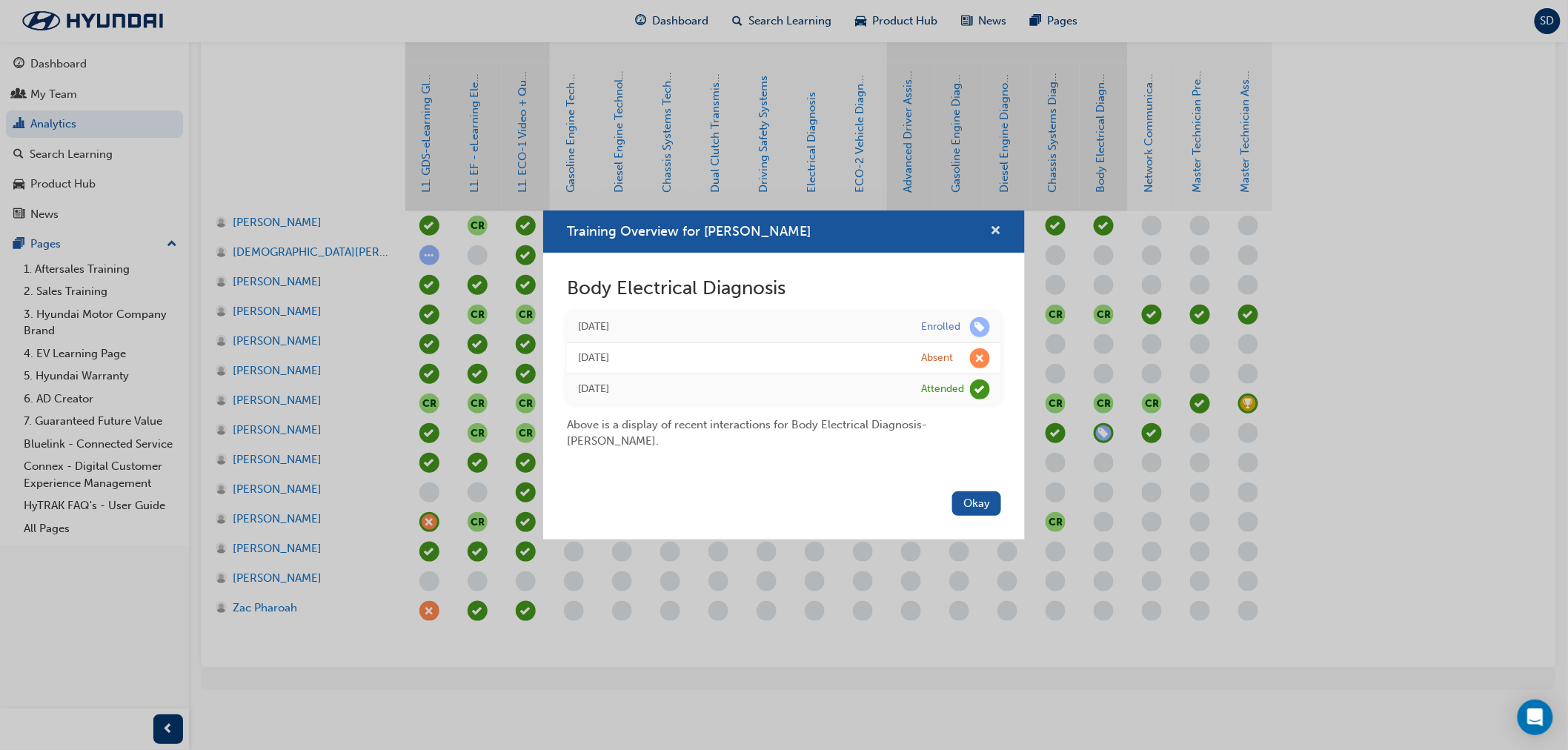
click at [998, 228] on span "cross-icon" at bounding box center [995, 232] width 11 height 14
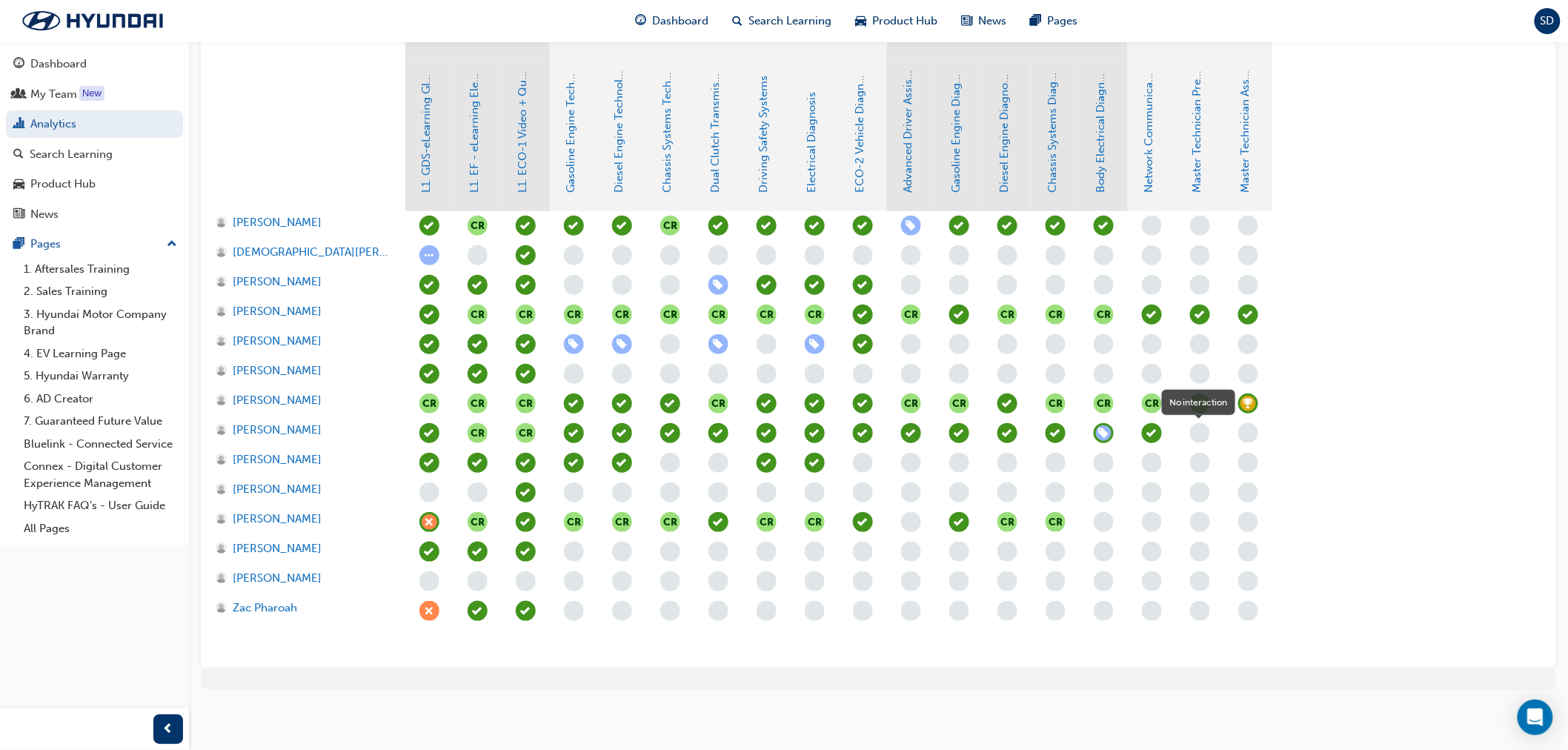
click at [1192, 431] on span "learningRecordVerb_NONE-icon" at bounding box center [1200, 433] width 20 height 20
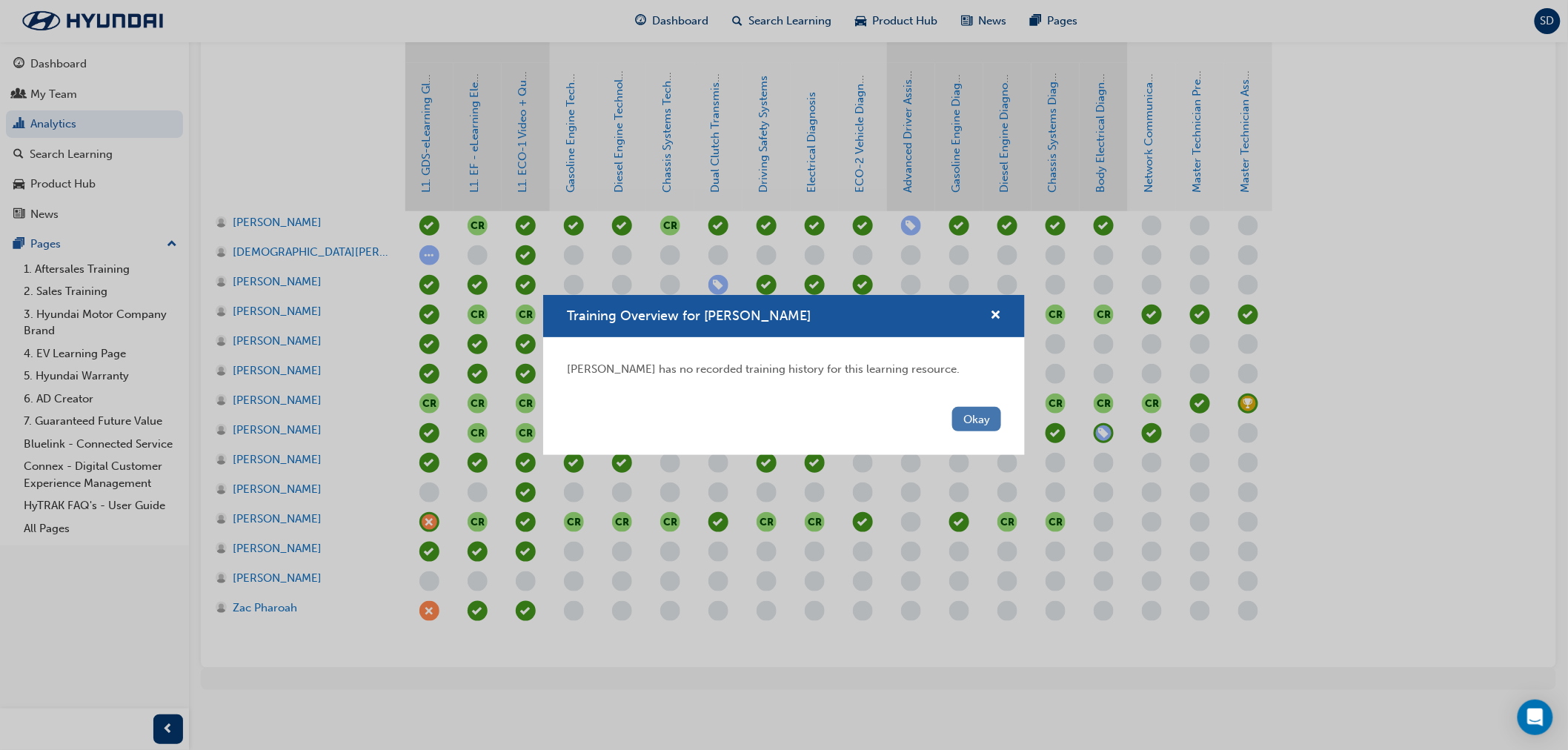
click at [979, 425] on button "Okay" at bounding box center [976, 419] width 49 height 24
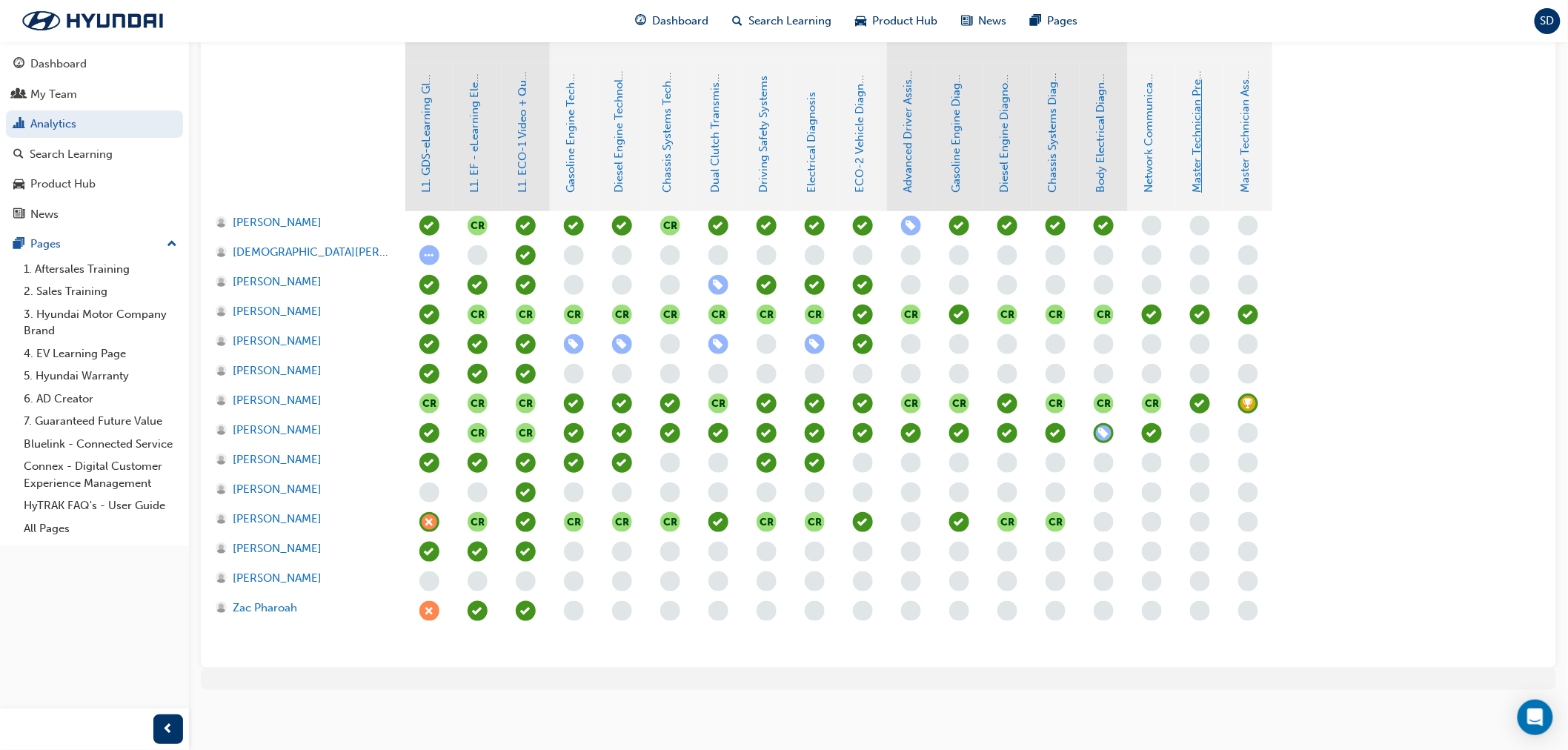
click at [1199, 166] on link "Master Technician Pre-Qualifier" at bounding box center [1198, 111] width 14 height 164
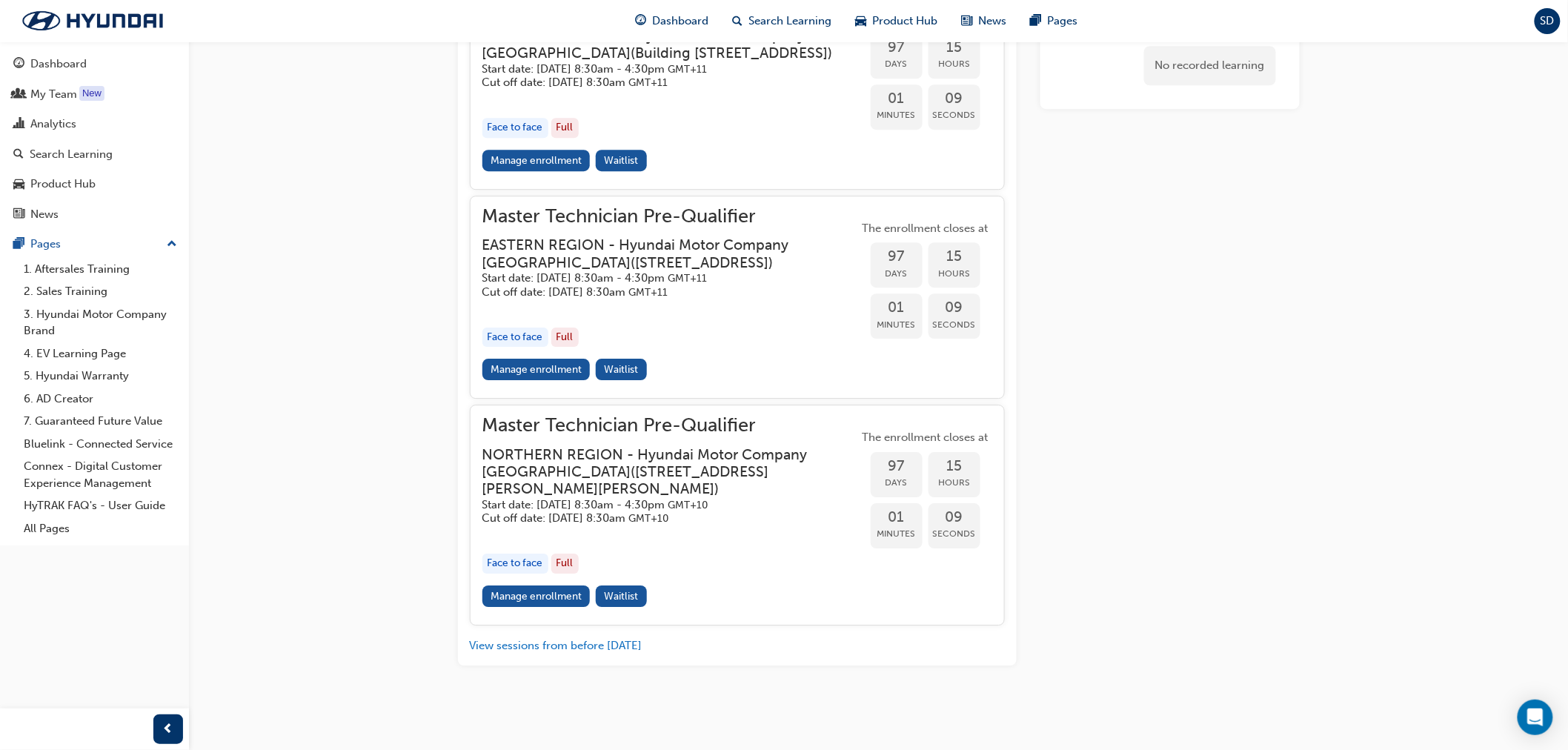
scroll to position [1800, 0]
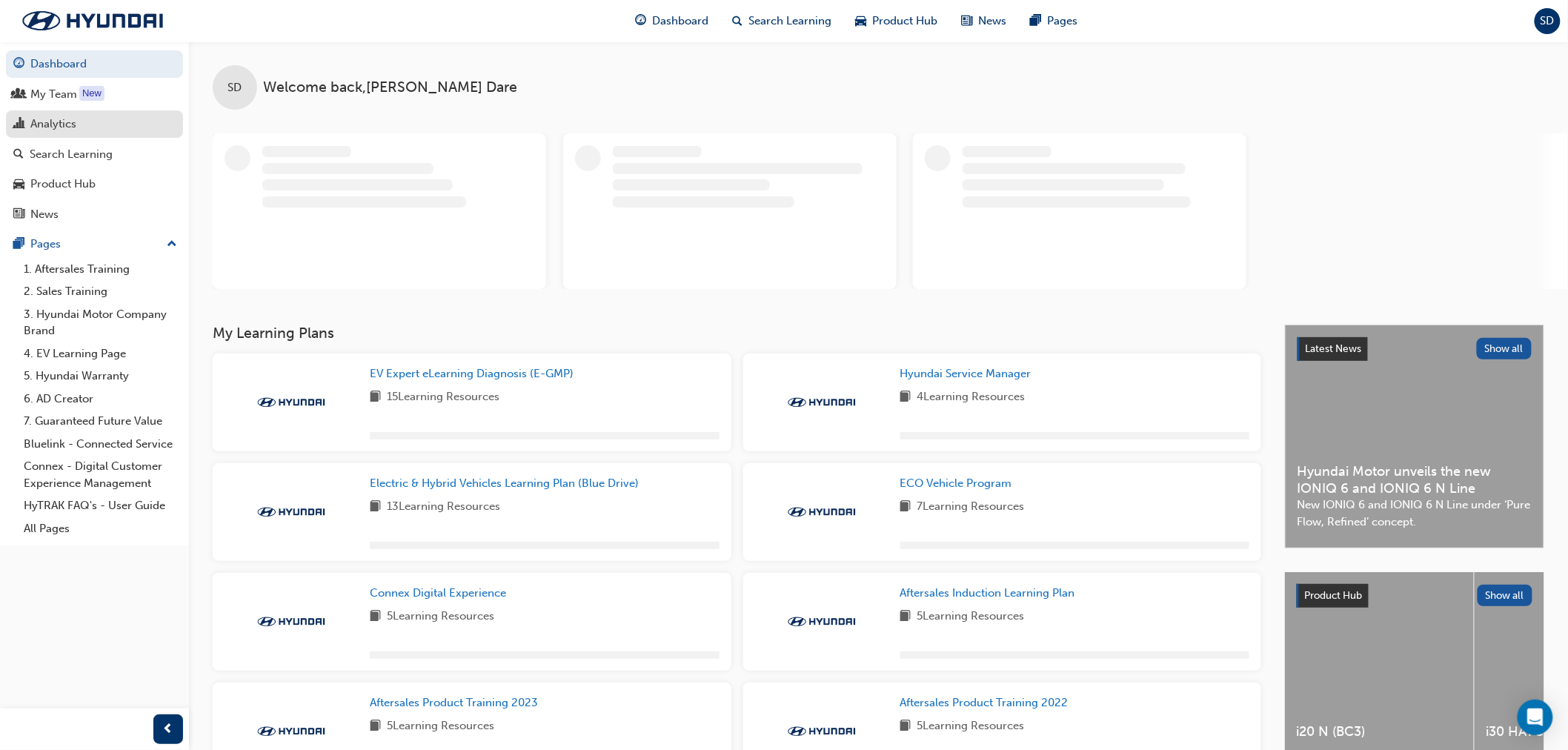
click at [127, 133] on div "Analytics" at bounding box center [95, 124] width 163 height 19
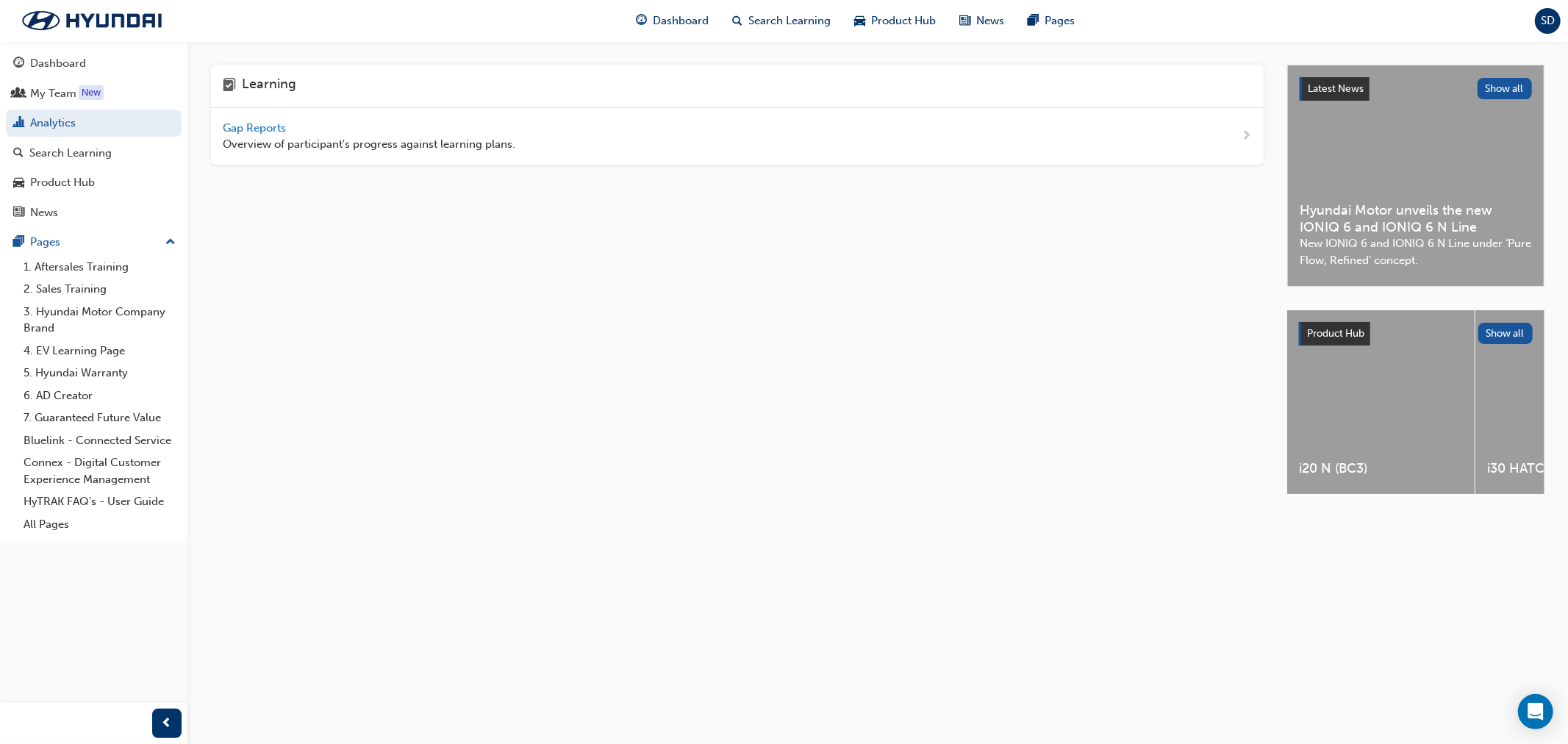
click at [363, 127] on div "Gap Reports Overview of participant's progress against learning plans." at bounding box center [369, 136] width 293 height 33
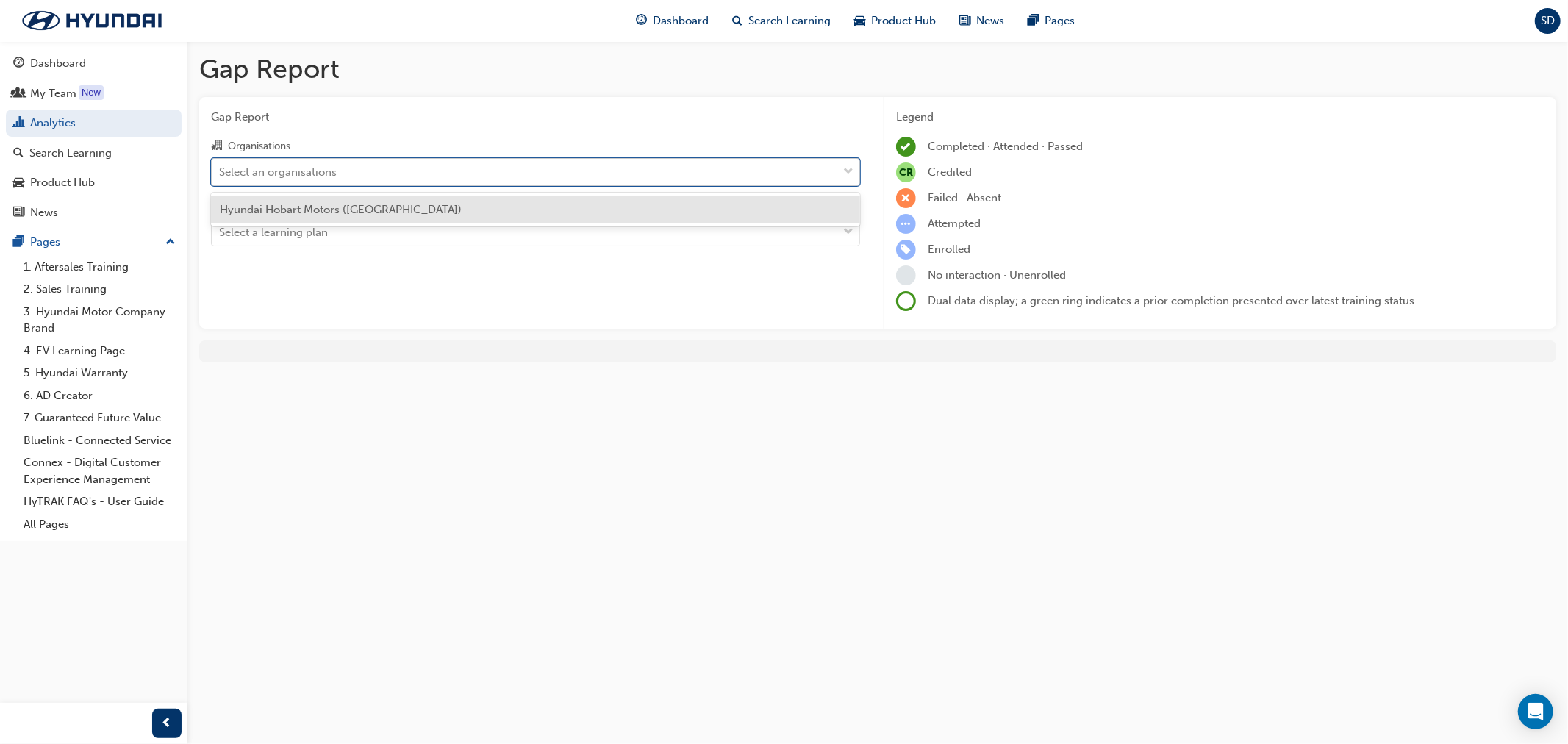
click at [458, 169] on div "Select an organisations" at bounding box center [525, 172] width 626 height 25
click at [220, 169] on input "Organisations option Hyundai Hobart Motors (Hobart) focused, 1 of 1. 1 result a…" at bounding box center [220, 171] width 1 height 13
click at [472, 224] on div "Hyundai Hobart Motors ([GEOGRAPHIC_DATA])" at bounding box center [535, 210] width 649 height 34
click at [500, 206] on div "Hyundai Hobart Motors ([GEOGRAPHIC_DATA])" at bounding box center [535, 210] width 649 height 28
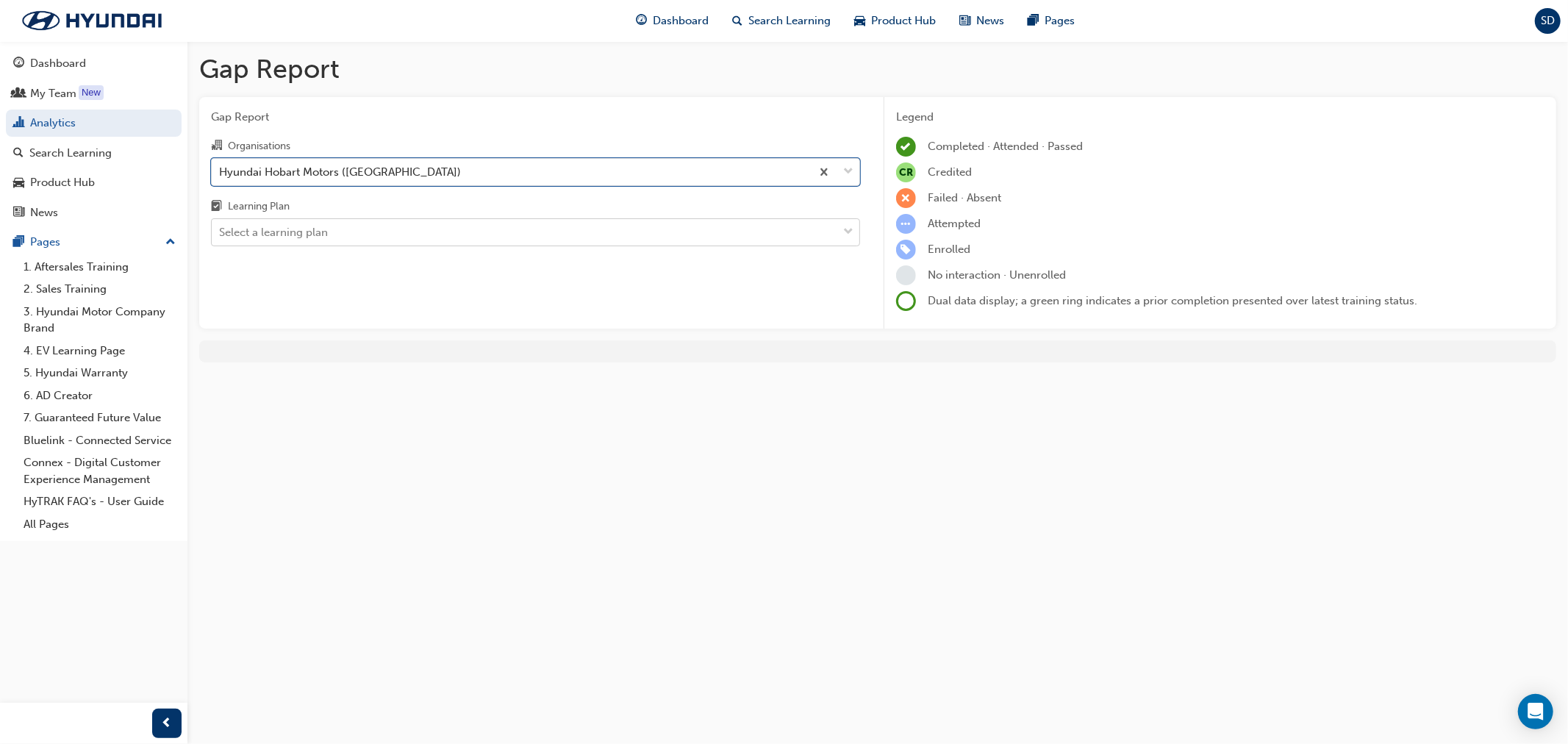
click at [496, 232] on div "Select a learning plan" at bounding box center [525, 232] width 626 height 25
click at [220, 232] on input "Learning Plan Select a learning plan" at bounding box center [220, 232] width 1 height 13
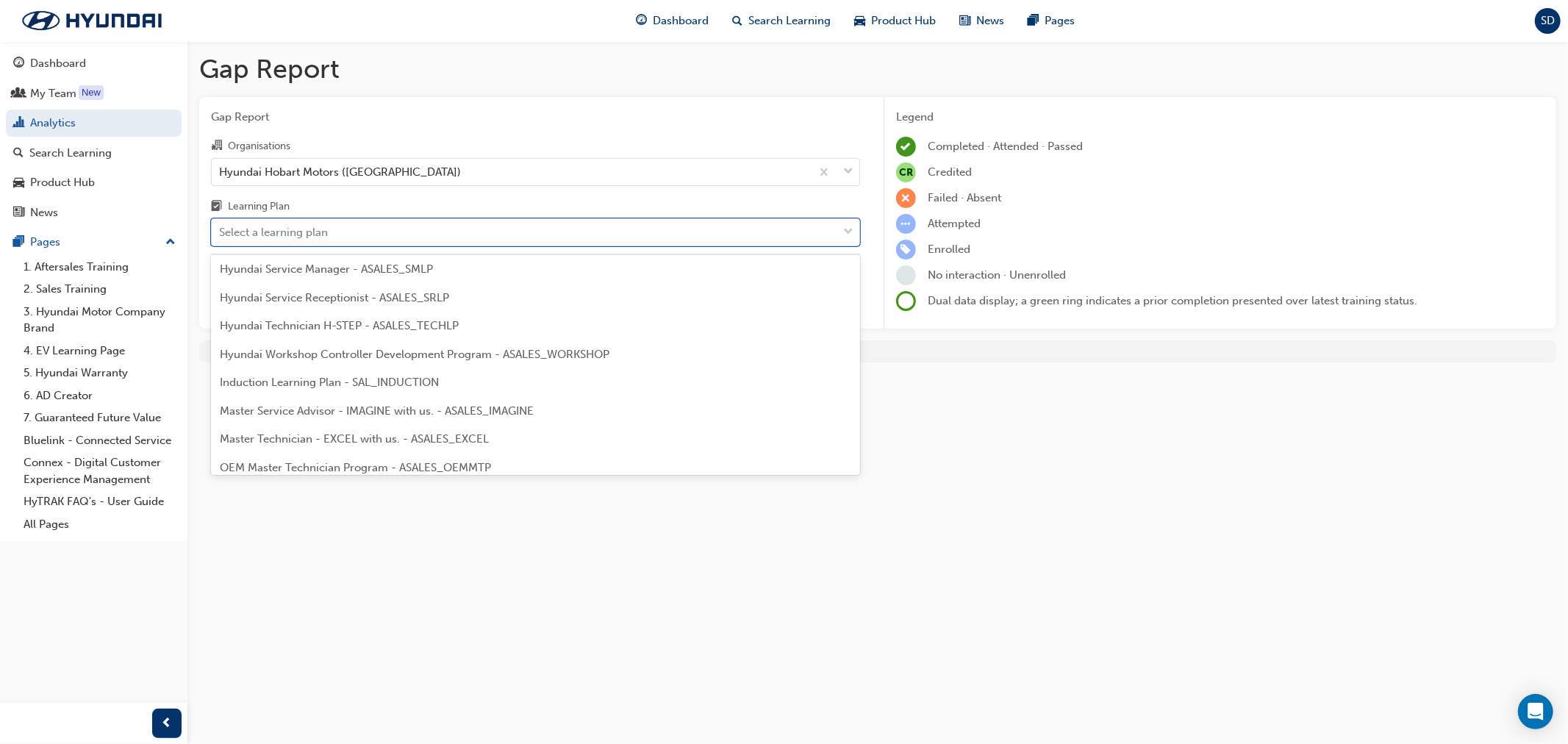
scroll to position [490, 0]
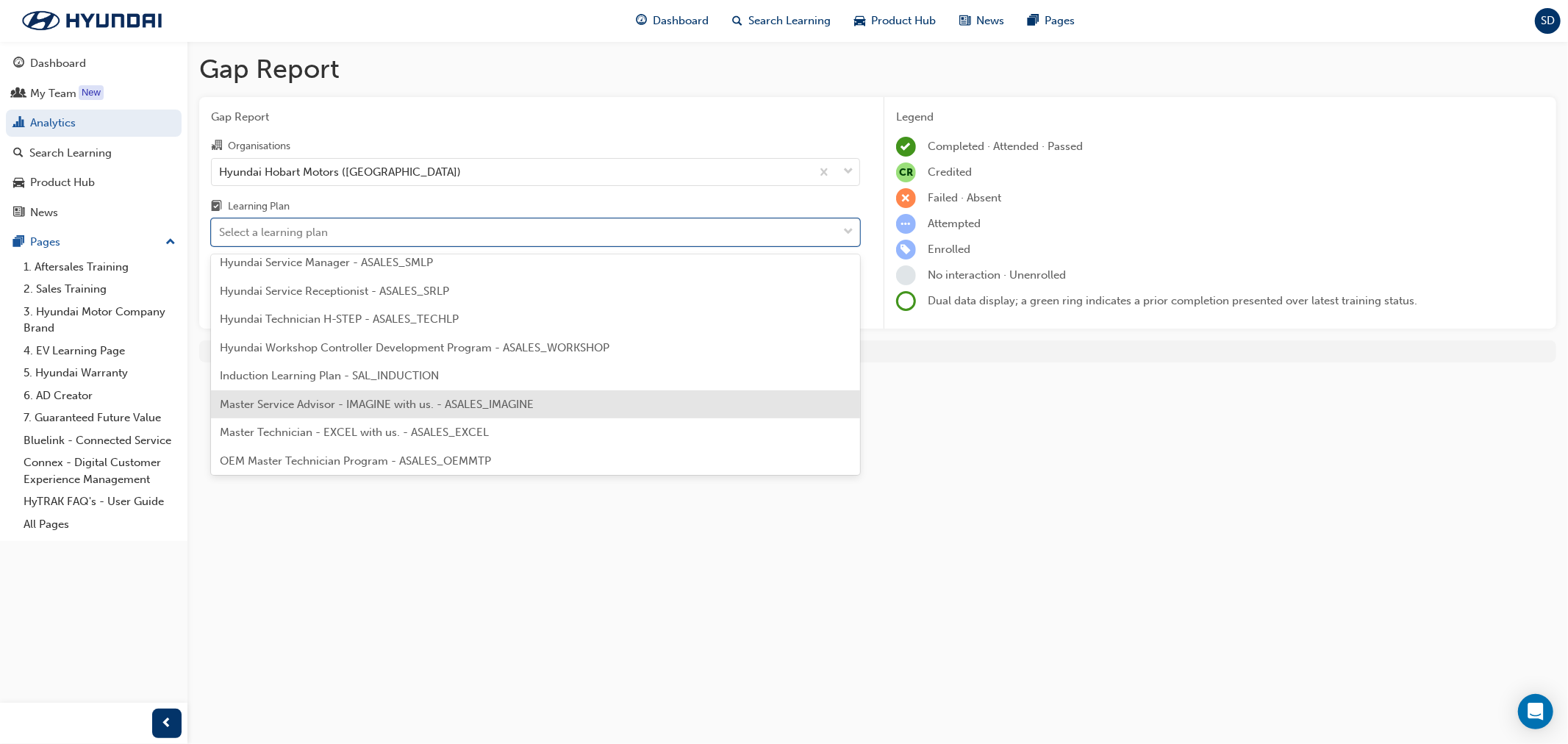
click at [560, 406] on div "Master Service Advisor - IMAGINE with us. - ASALES_IMAGINE" at bounding box center [535, 405] width 649 height 28
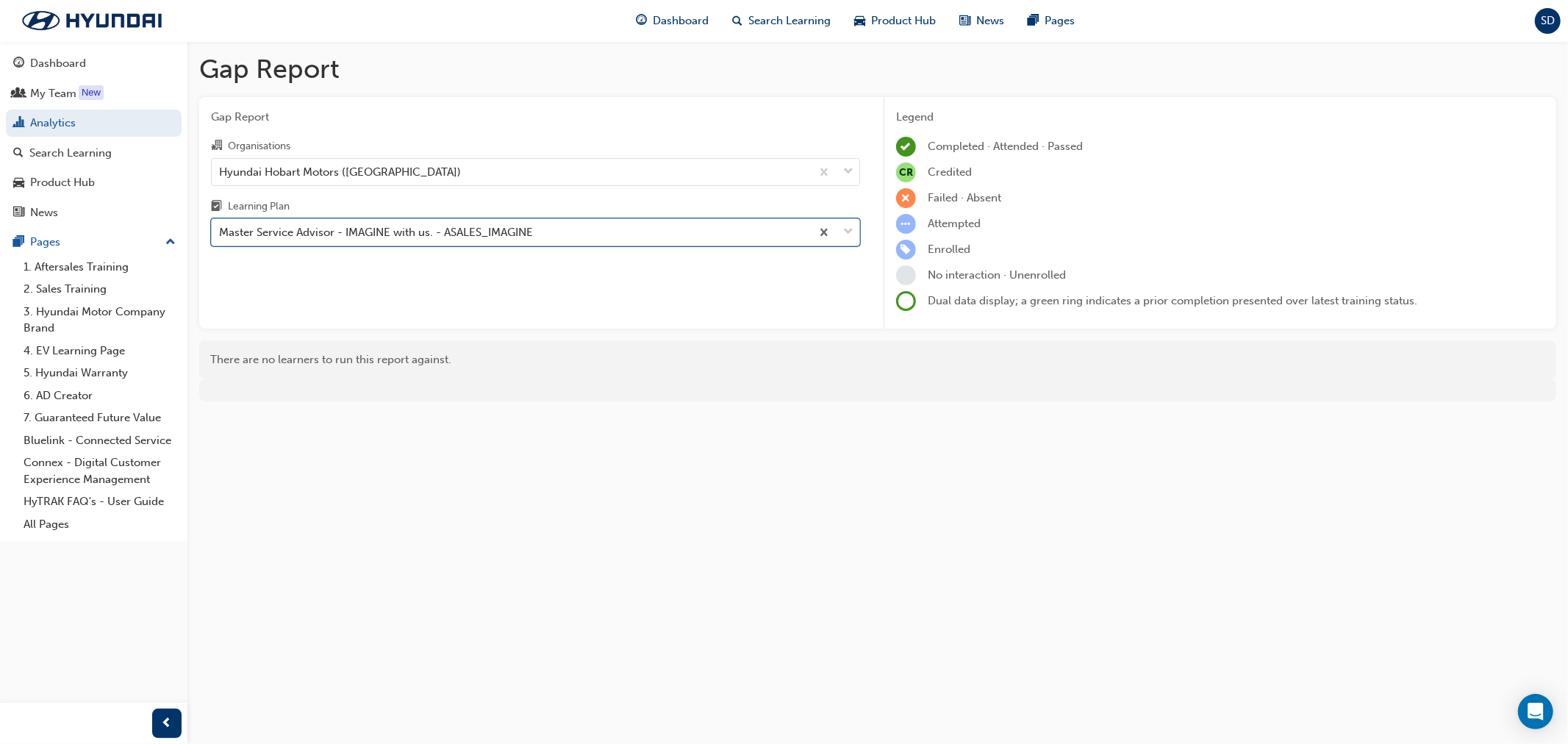
click at [574, 230] on div "Master Service Advisor - IMAGINE with us. - ASALES_IMAGINE" at bounding box center [511, 232] width 599 height 25
click at [220, 230] on input "Learning Plan option Master Service Advisor - IMAGINE with us. - ASALES_IMAGINE…" at bounding box center [220, 232] width 1 height 13
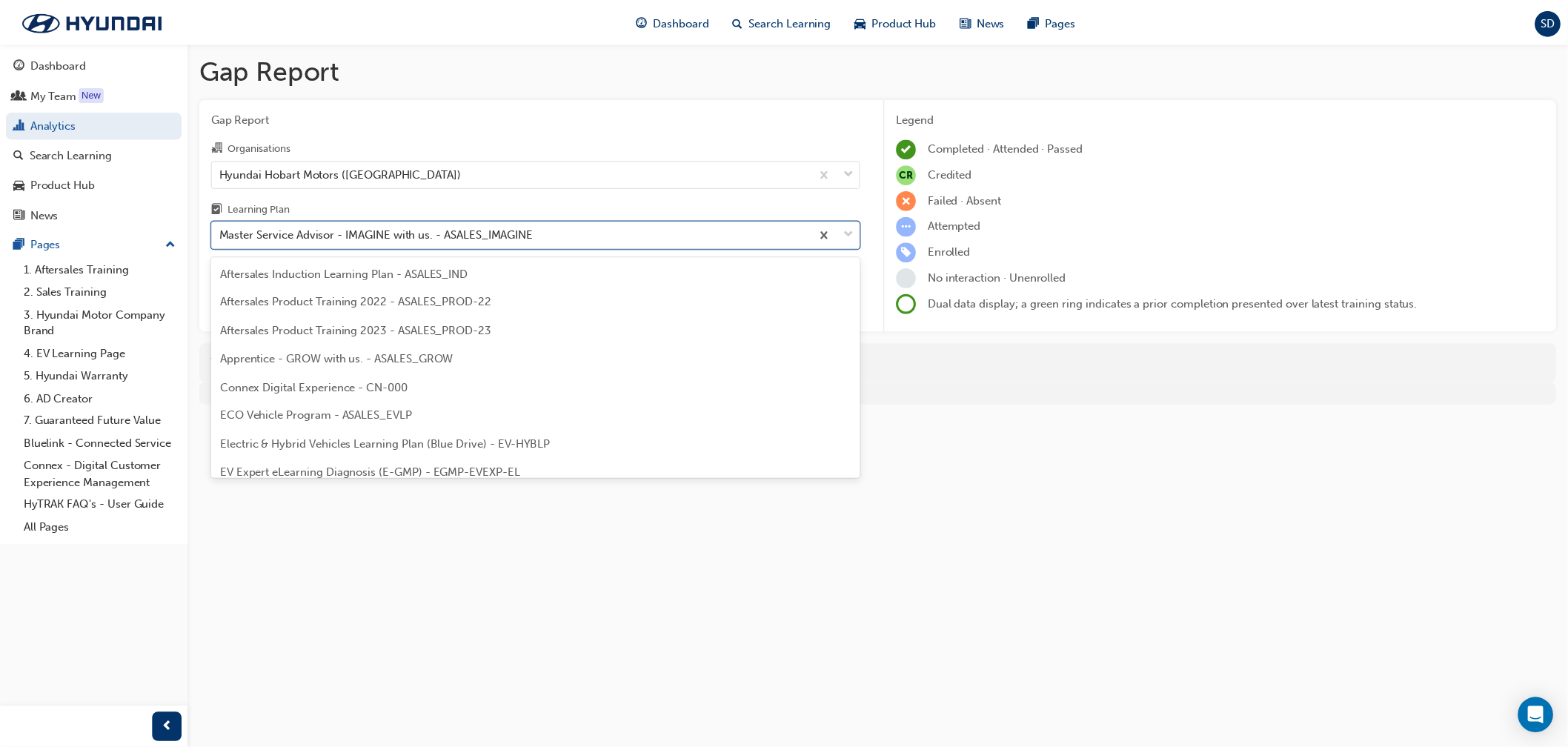
scroll to position [446, 0]
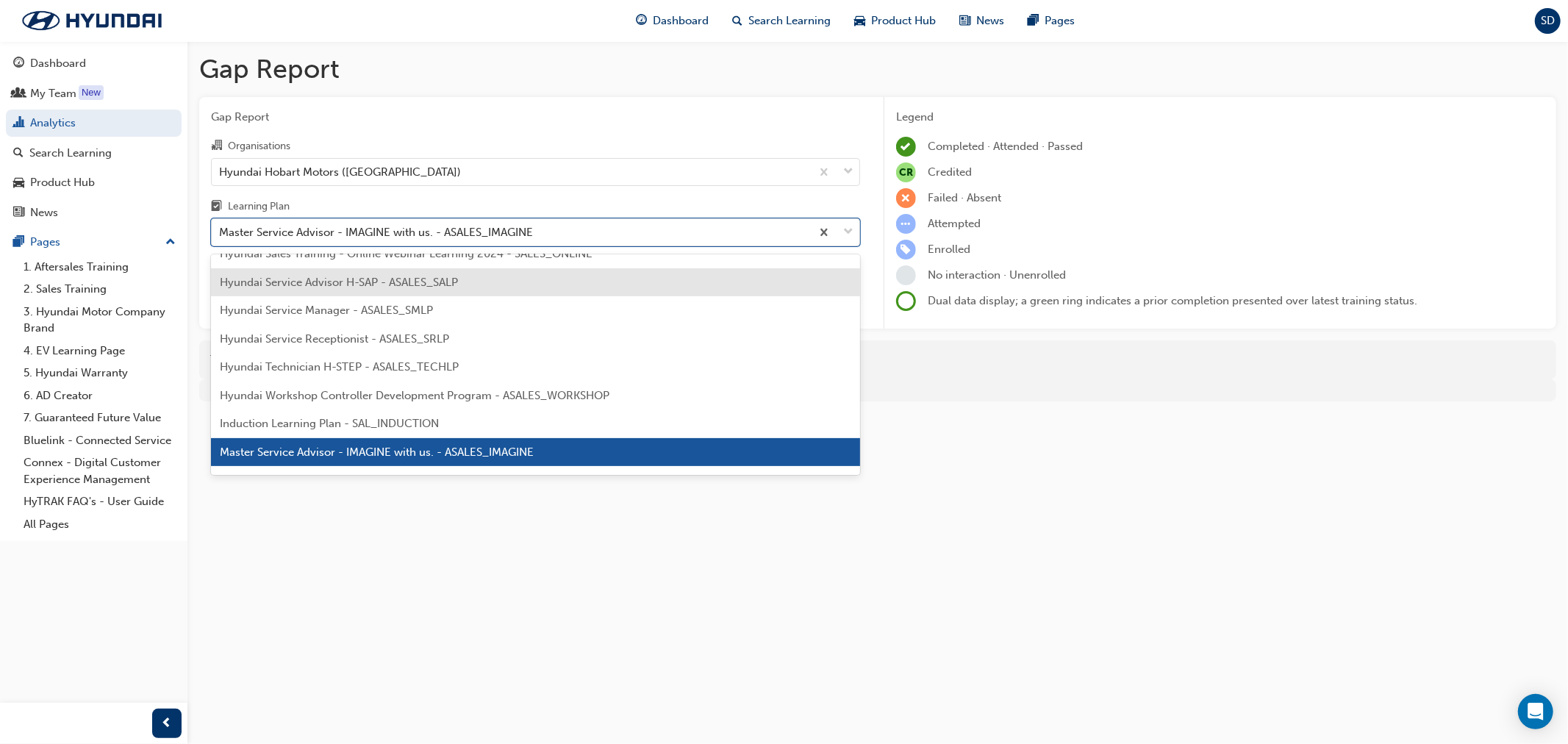
click at [615, 283] on div "Hyundai Service Advisor H-SAP - ASALES_SALP" at bounding box center [535, 282] width 649 height 28
